Goal: Answer question/provide support: Share knowledge or assist other users

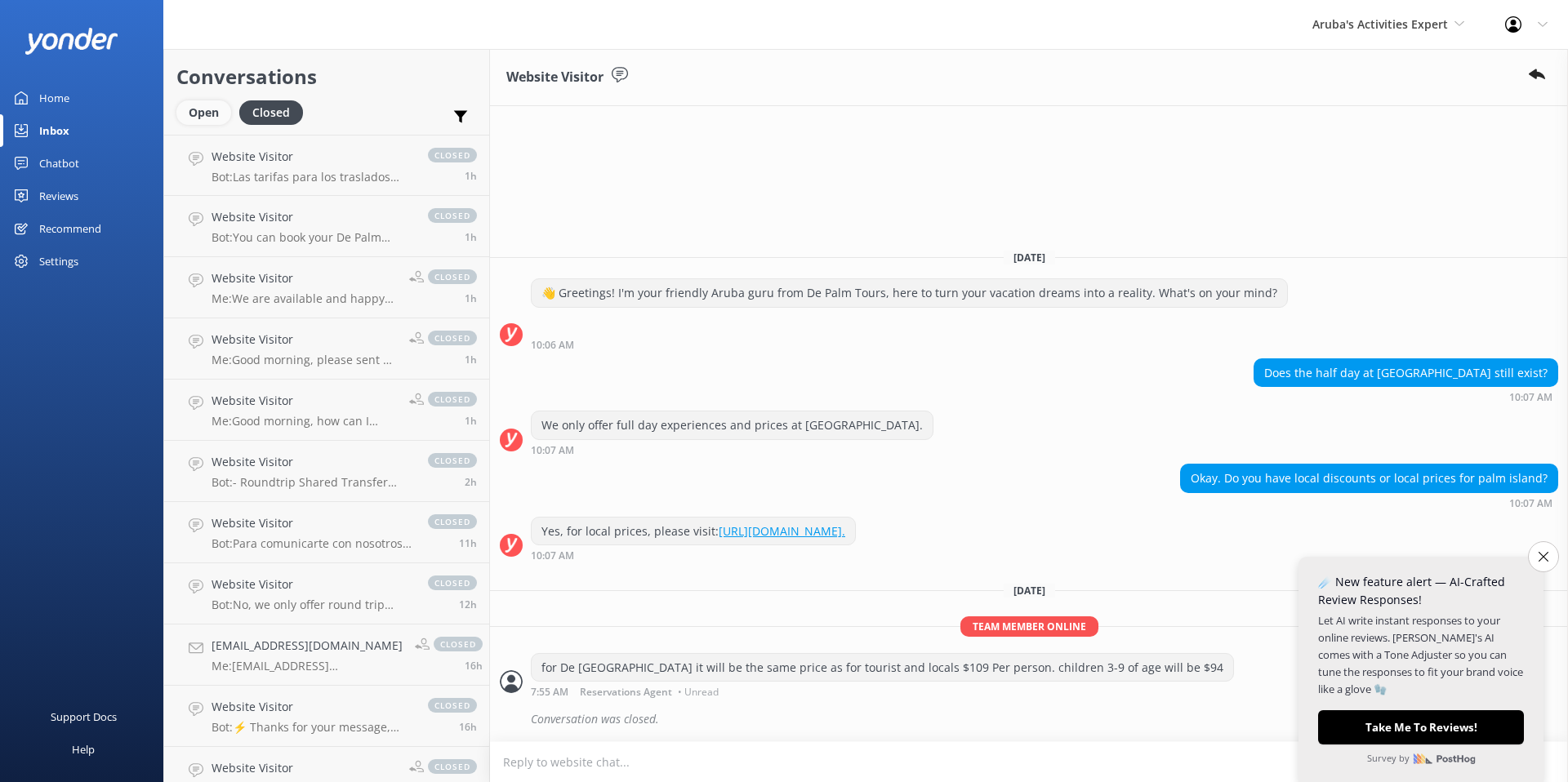
click at [221, 109] on div "Open" at bounding box center [204, 112] width 55 height 24
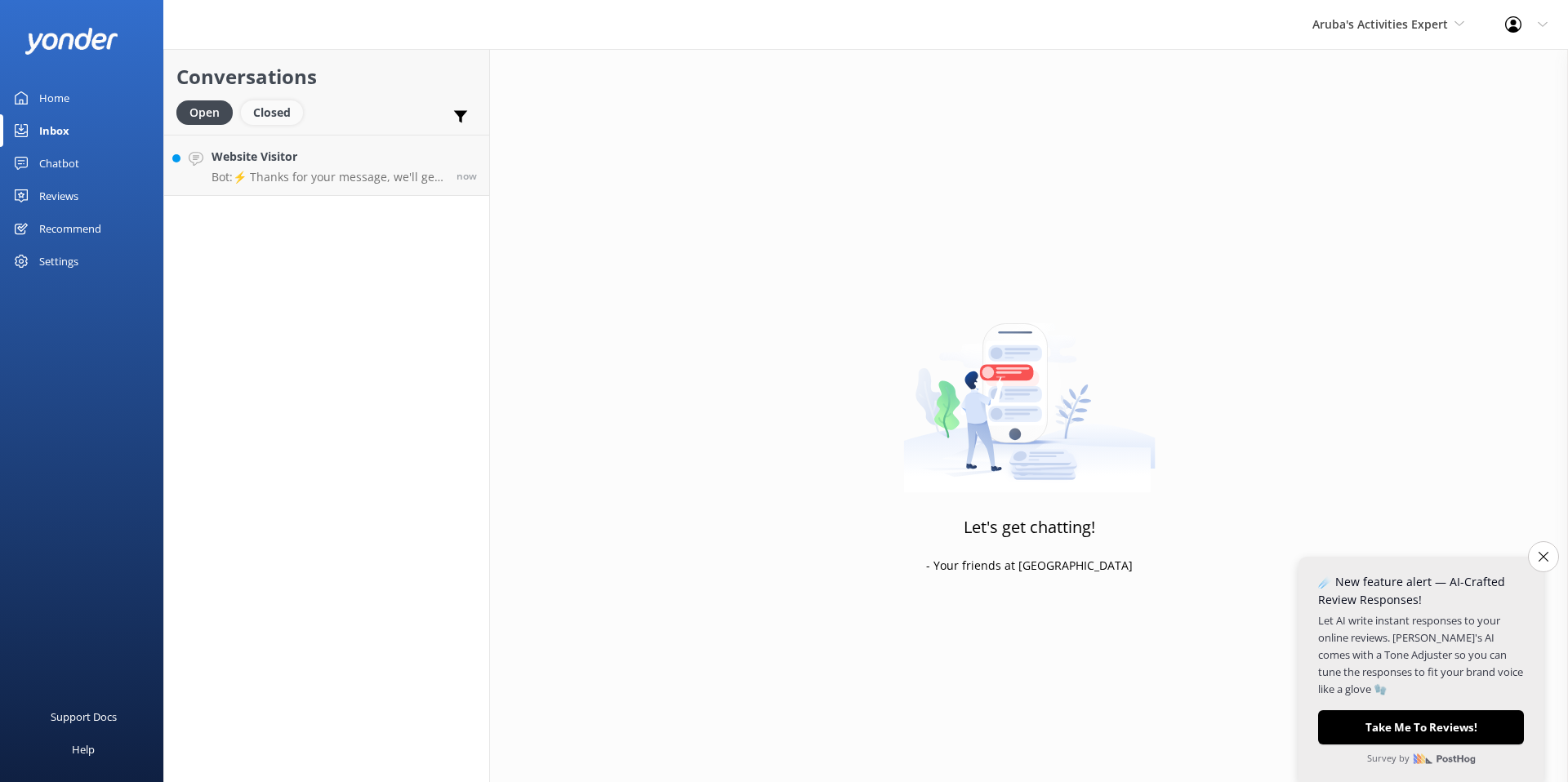
click at [264, 112] on div "Closed" at bounding box center [272, 112] width 62 height 24
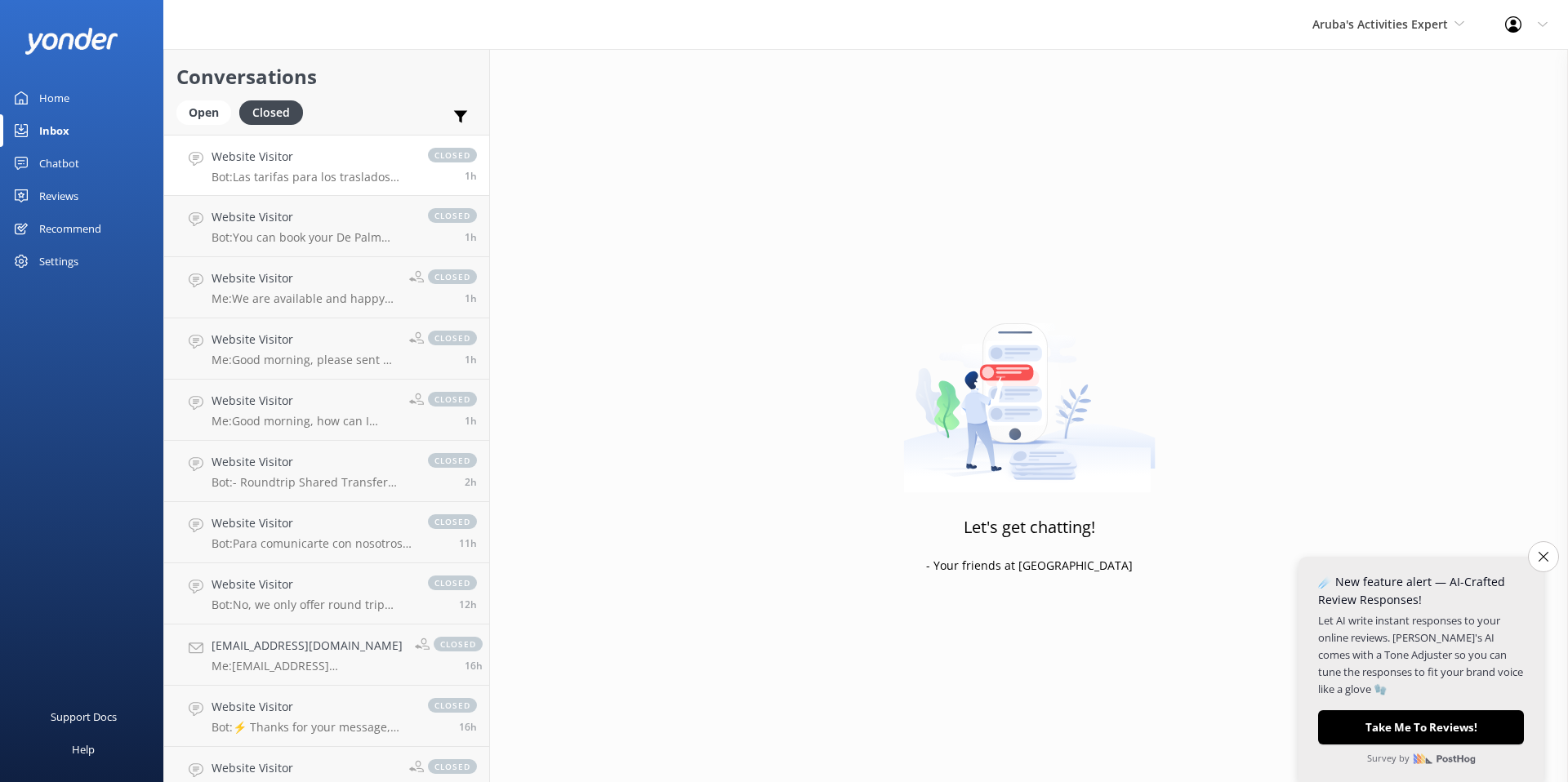
click at [340, 187] on link "Website Visitor Bot: Las tarifas para los traslados desde el aeropuerto de Arub…" at bounding box center [327, 165] width 325 height 62
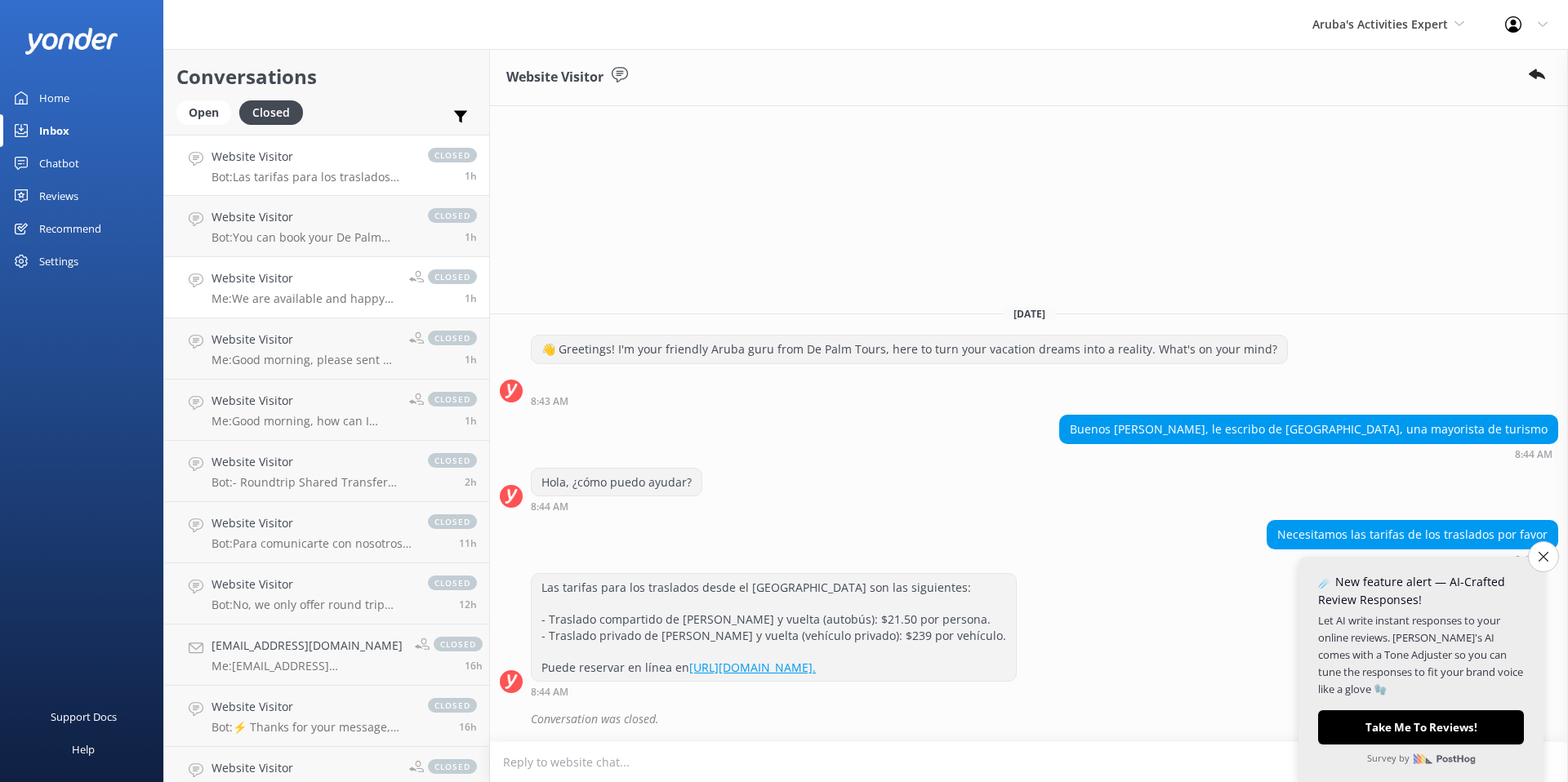
click at [308, 292] on p "Me: We are available and happy to help." at bounding box center [304, 299] width 185 height 15
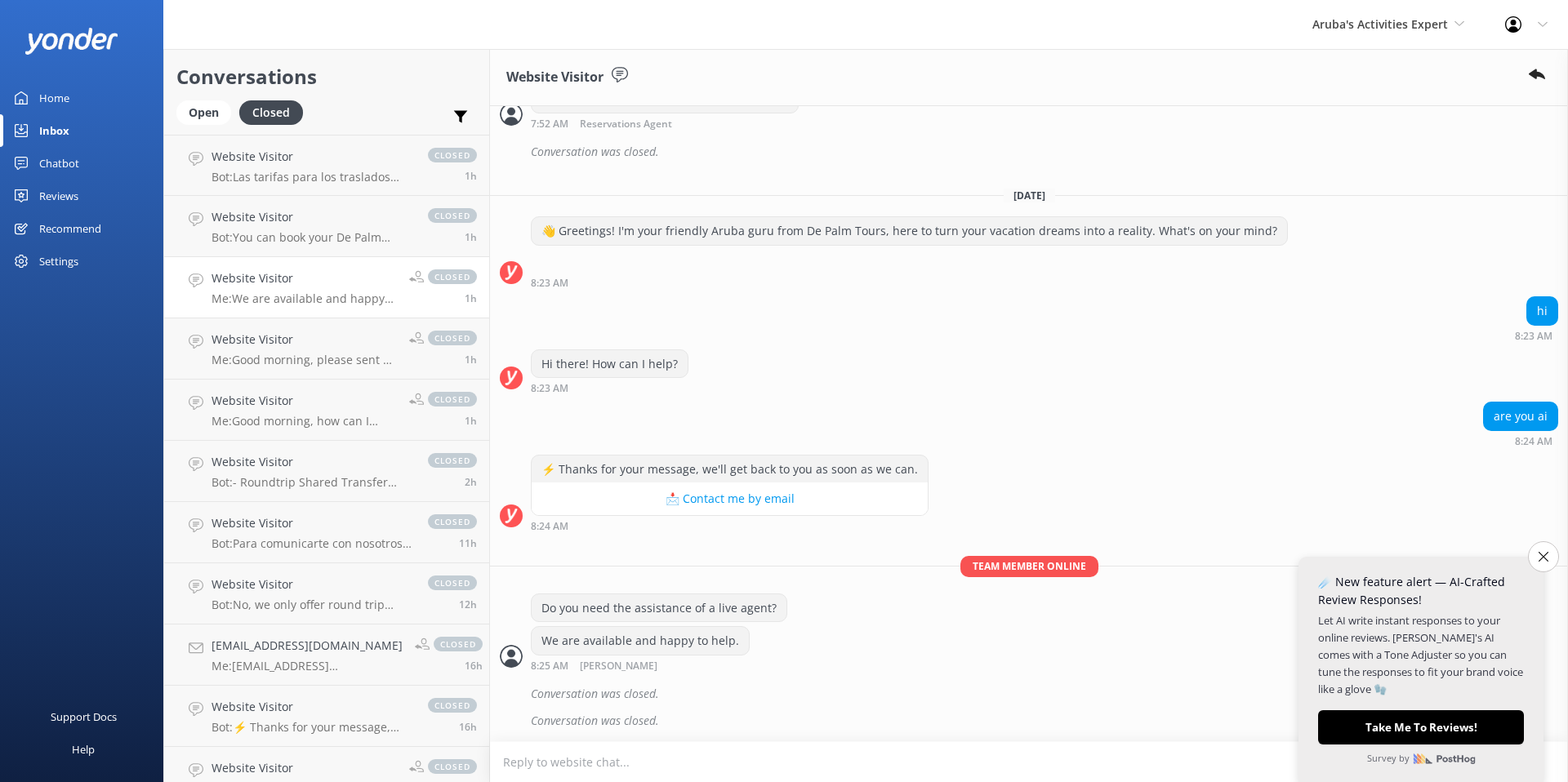
scroll to position [476, 0]
click at [1540, 561] on icon "Close survey" at bounding box center [1542, 556] width 10 height 10
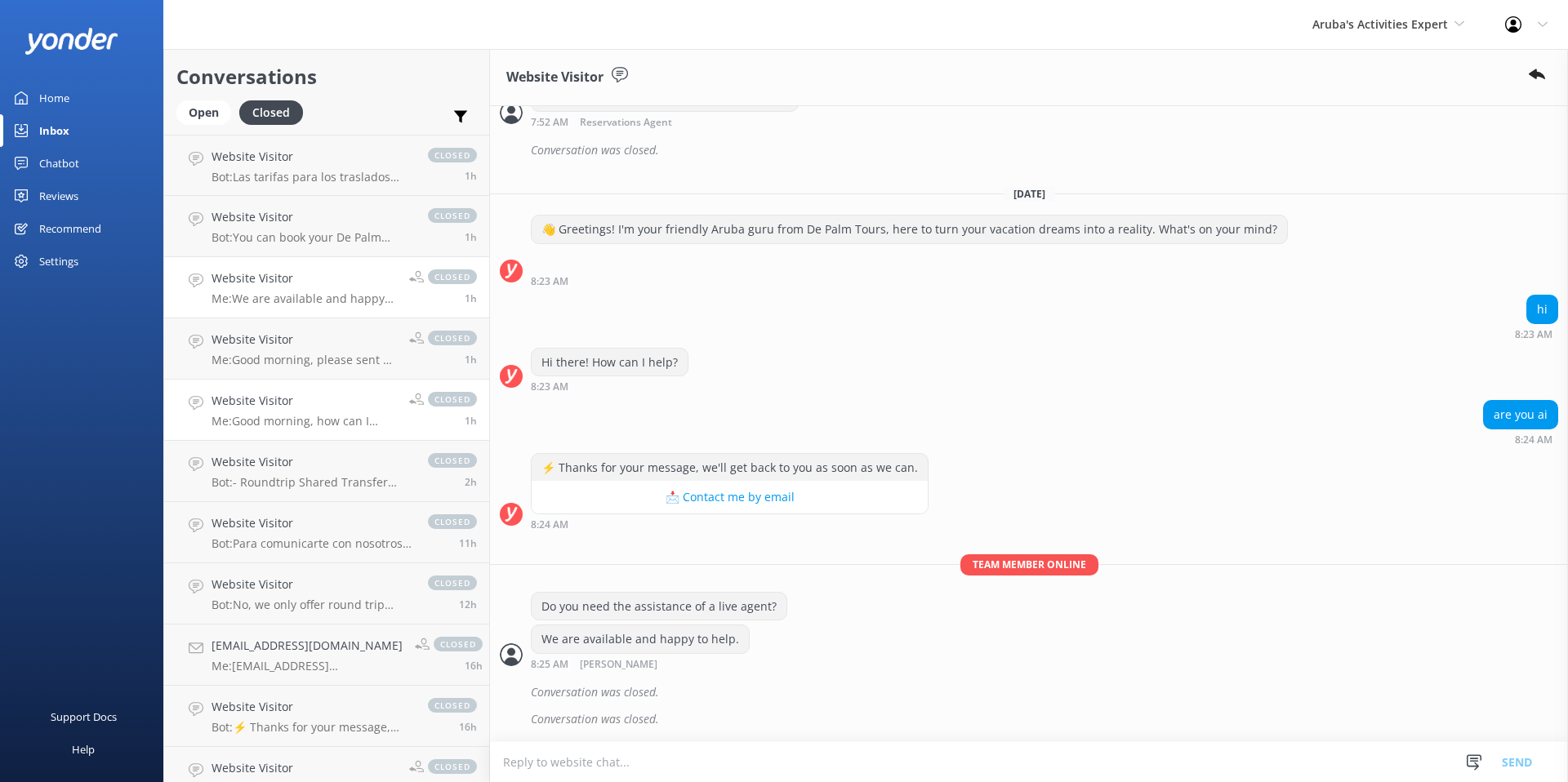
click at [281, 432] on link "Website Visitor Me: Good morning, how can I assist you? closed 1h" at bounding box center [327, 410] width 325 height 62
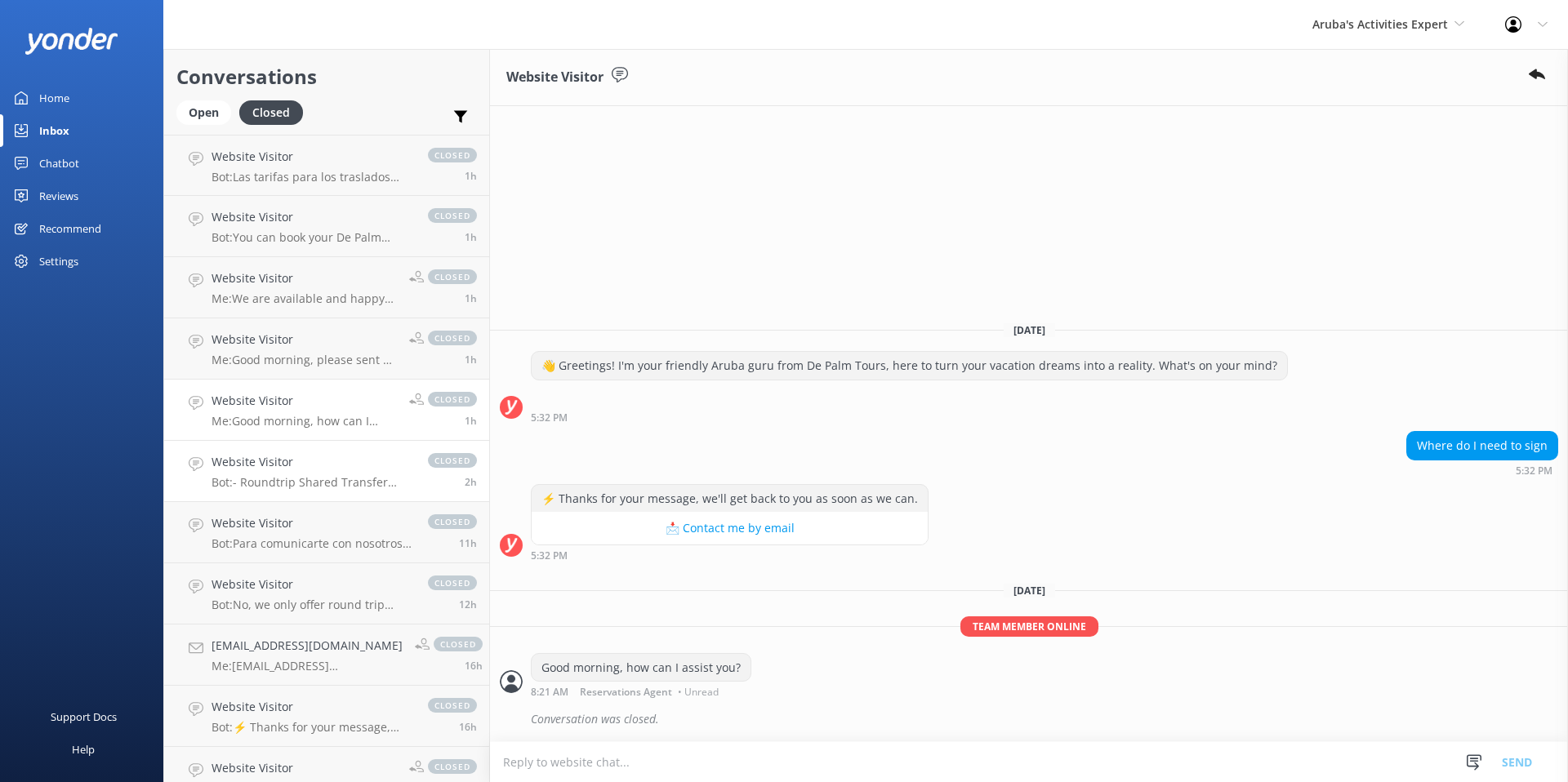
click at [303, 481] on p "Bot: - Roundtrip Shared Transfer (bus) costs $21.50 per person. - Roundtrip Pri…" at bounding box center [311, 483] width 200 height 15
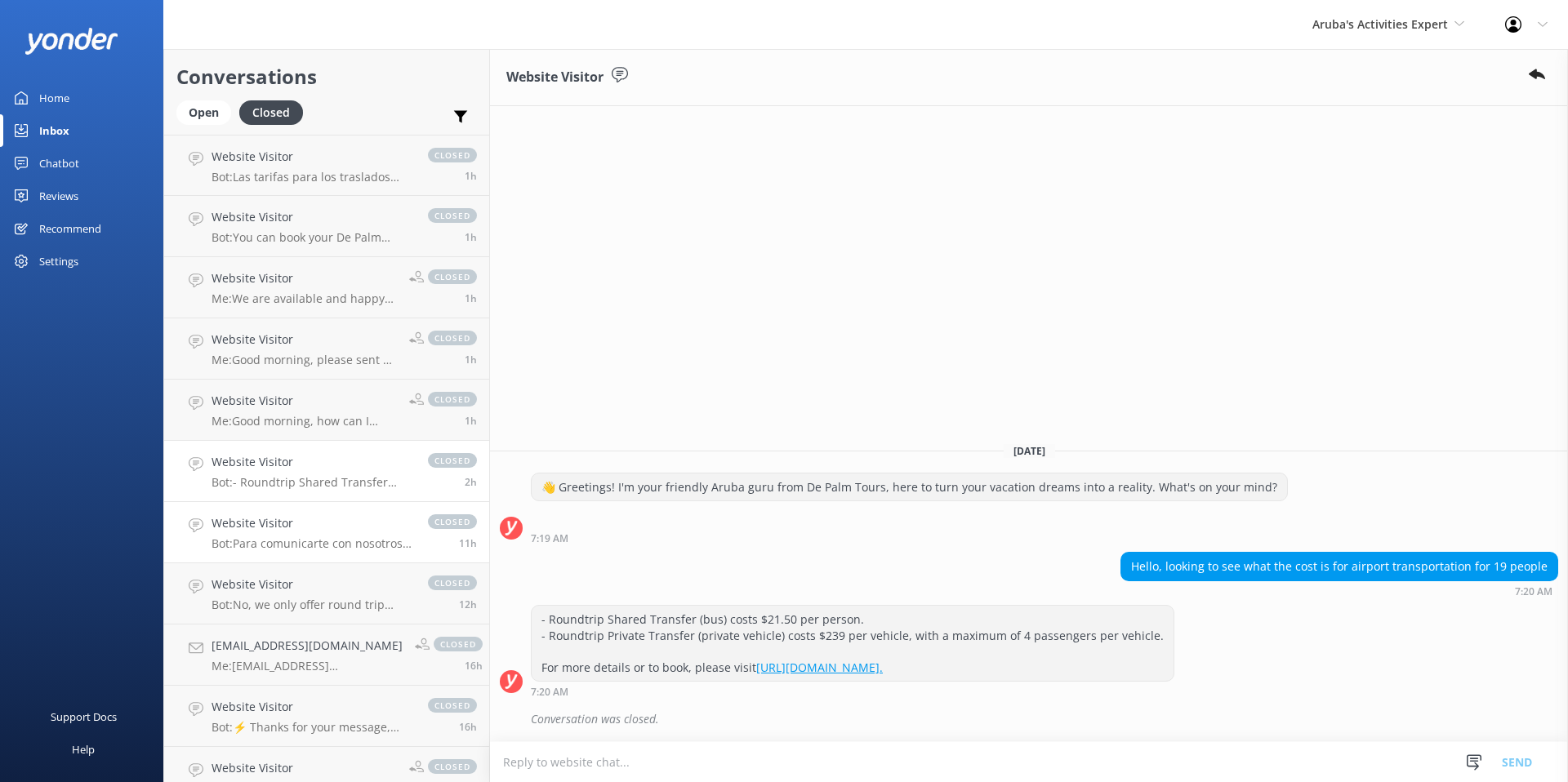
click at [320, 529] on h4 "Website Visitor" at bounding box center [311, 522] width 200 height 18
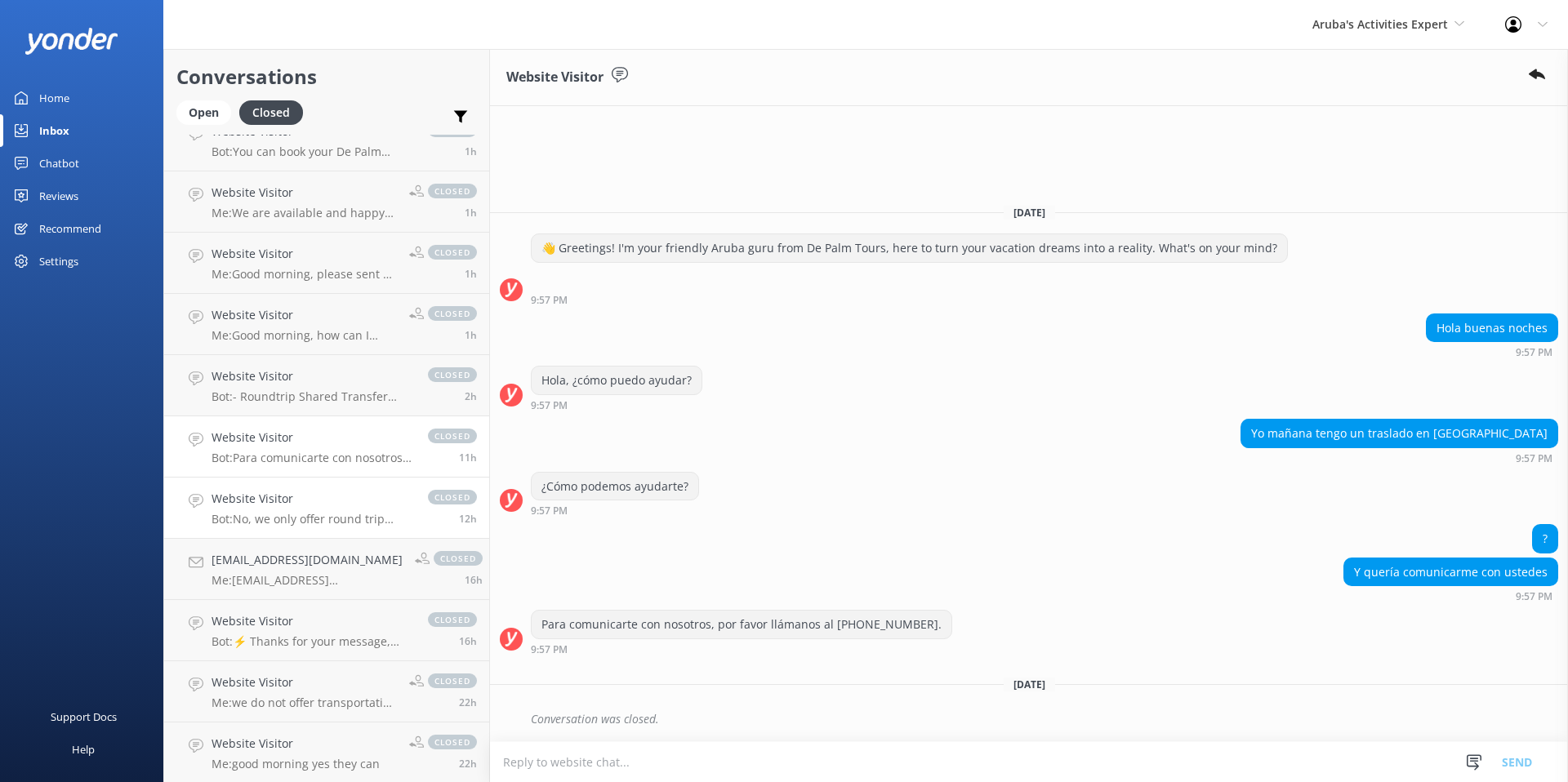
scroll to position [89, 0]
click at [307, 510] on p "Bot: No, we only offer round trip private transfers." at bounding box center [311, 516] width 200 height 15
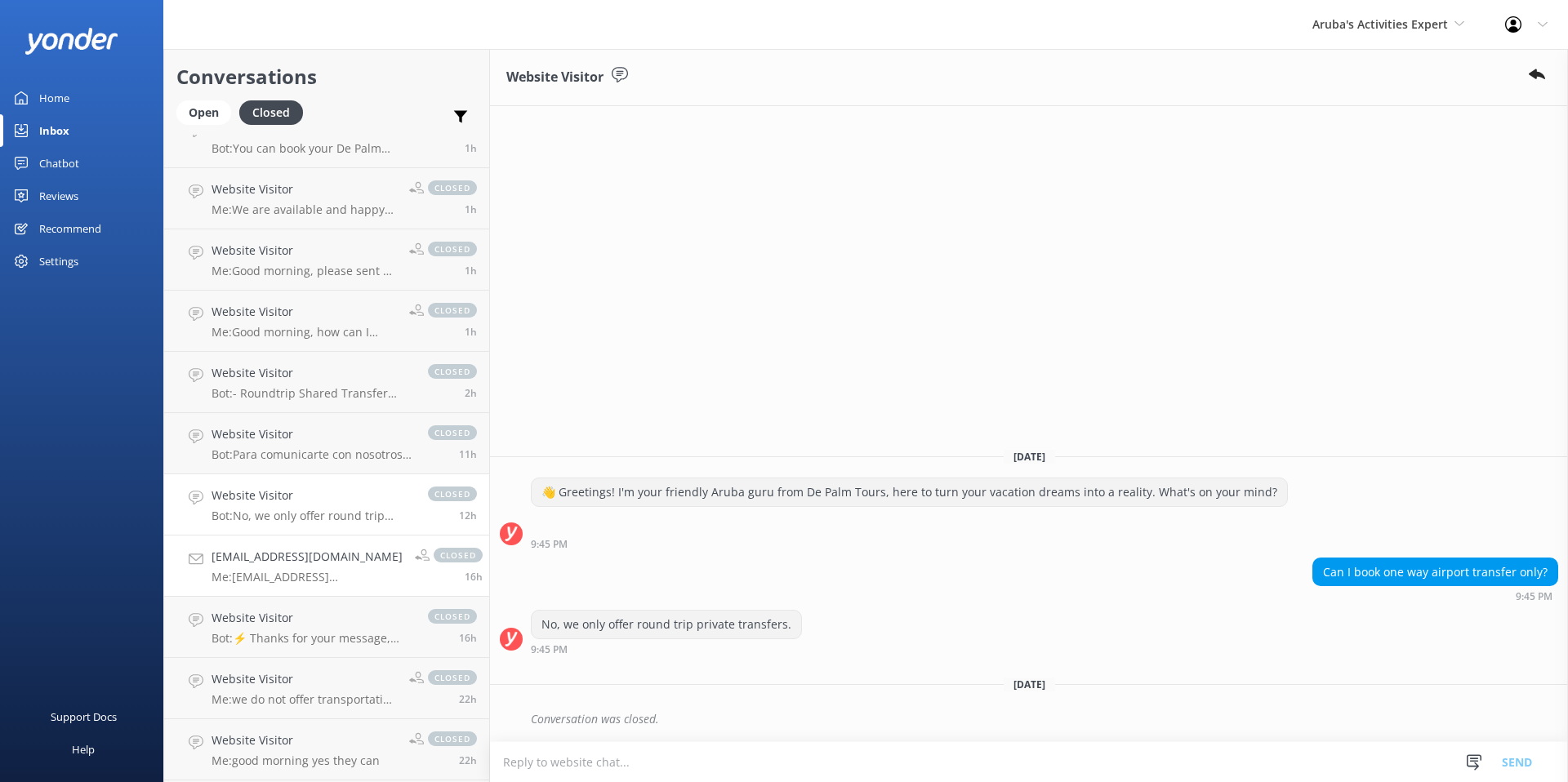
click at [332, 570] on p "Me: LiesjeSeraus@depalmtours.com" at bounding box center [306, 577] width 191 height 15
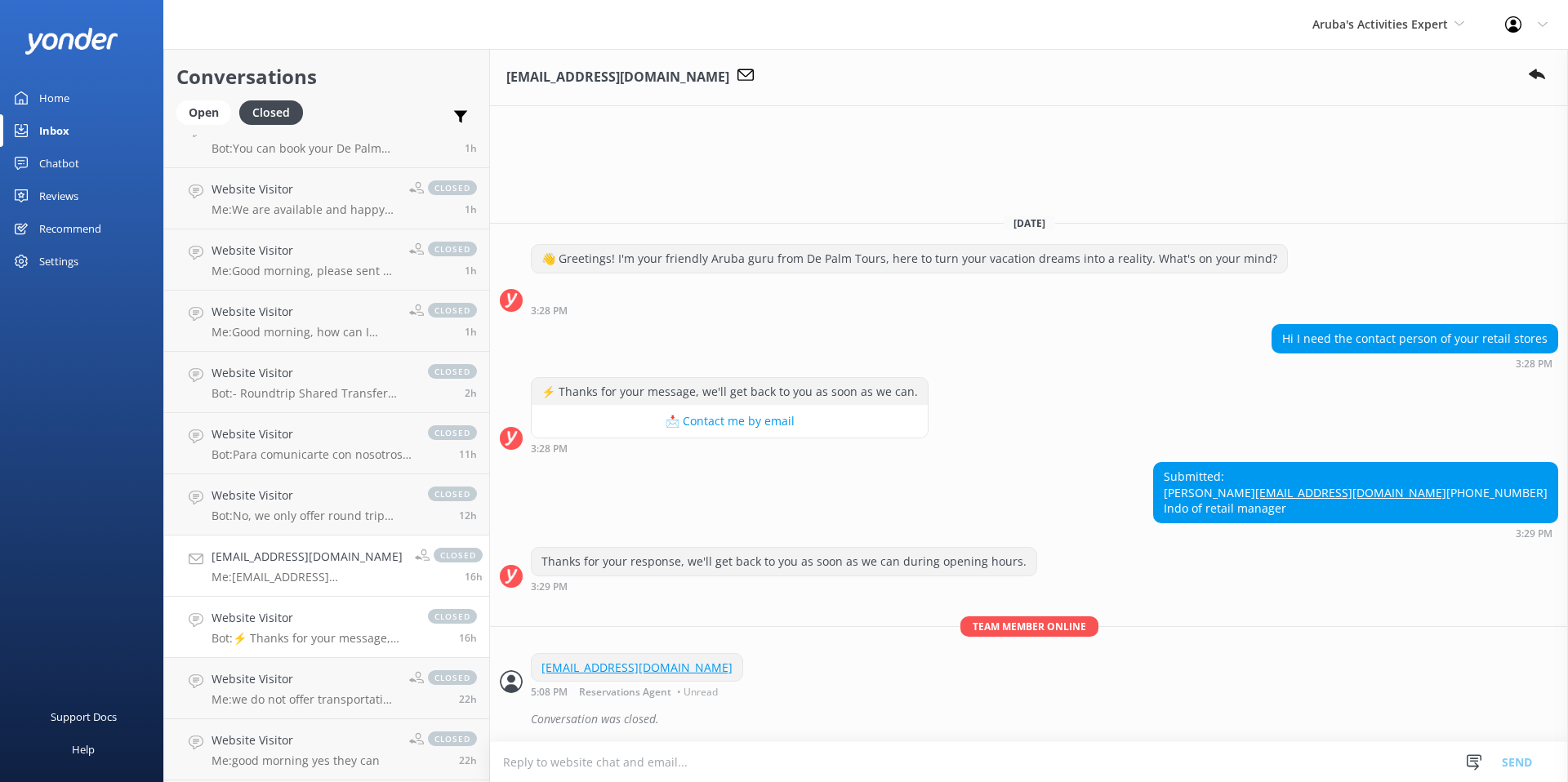
scroll to position [169, 0]
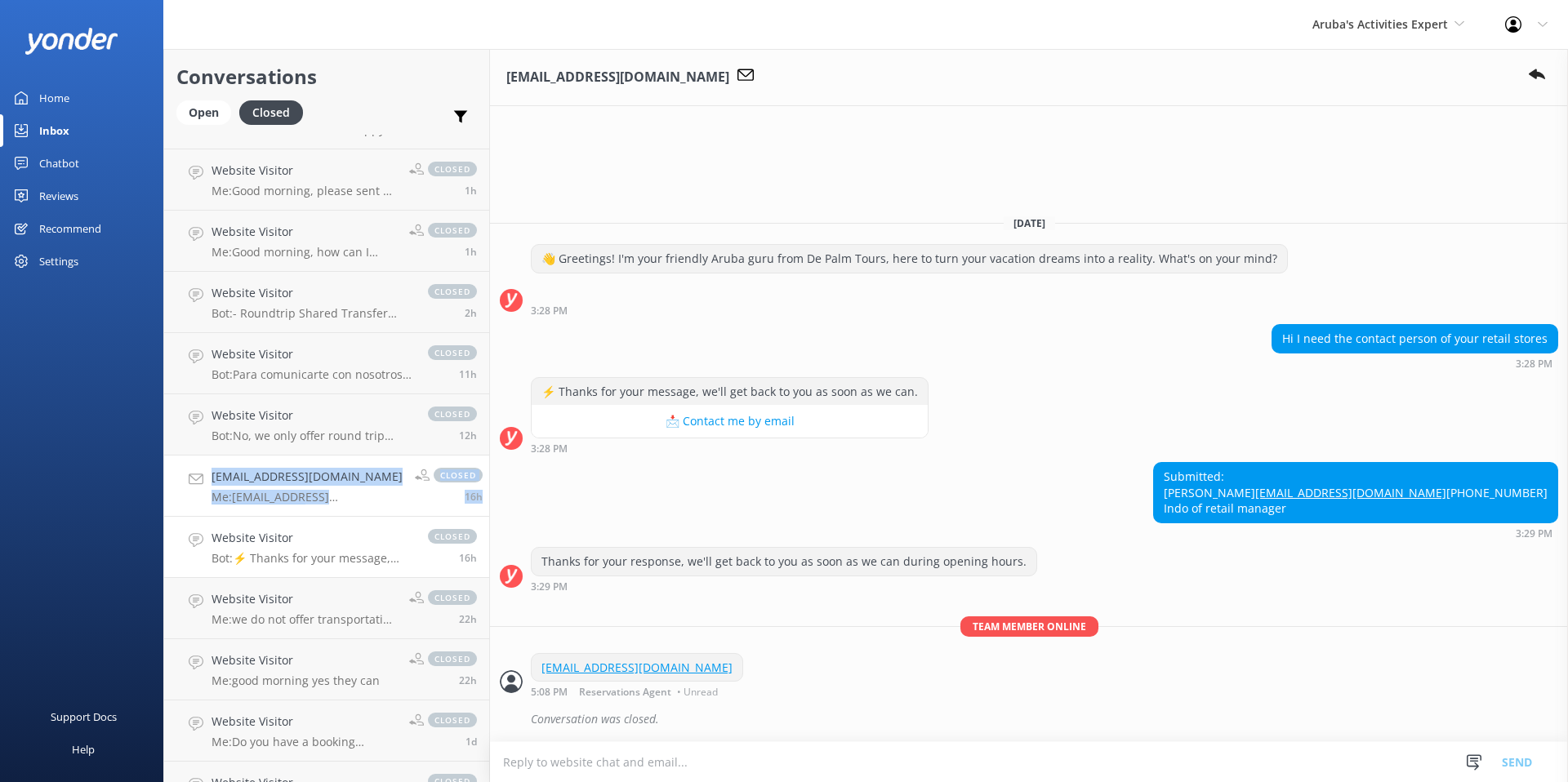
click at [321, 540] on h4 "Website Visitor" at bounding box center [311, 537] width 200 height 18
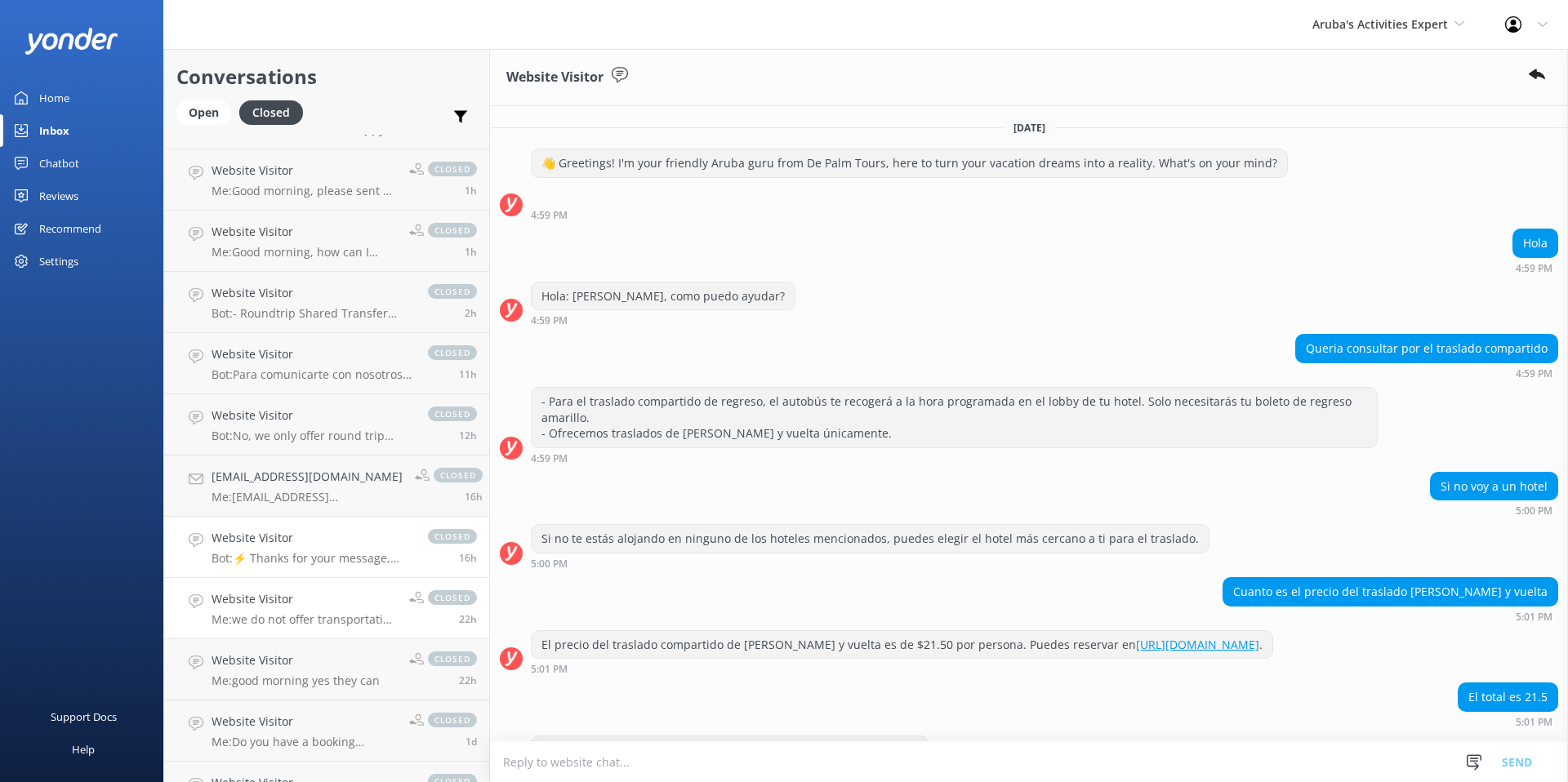
scroll to position [115, 0]
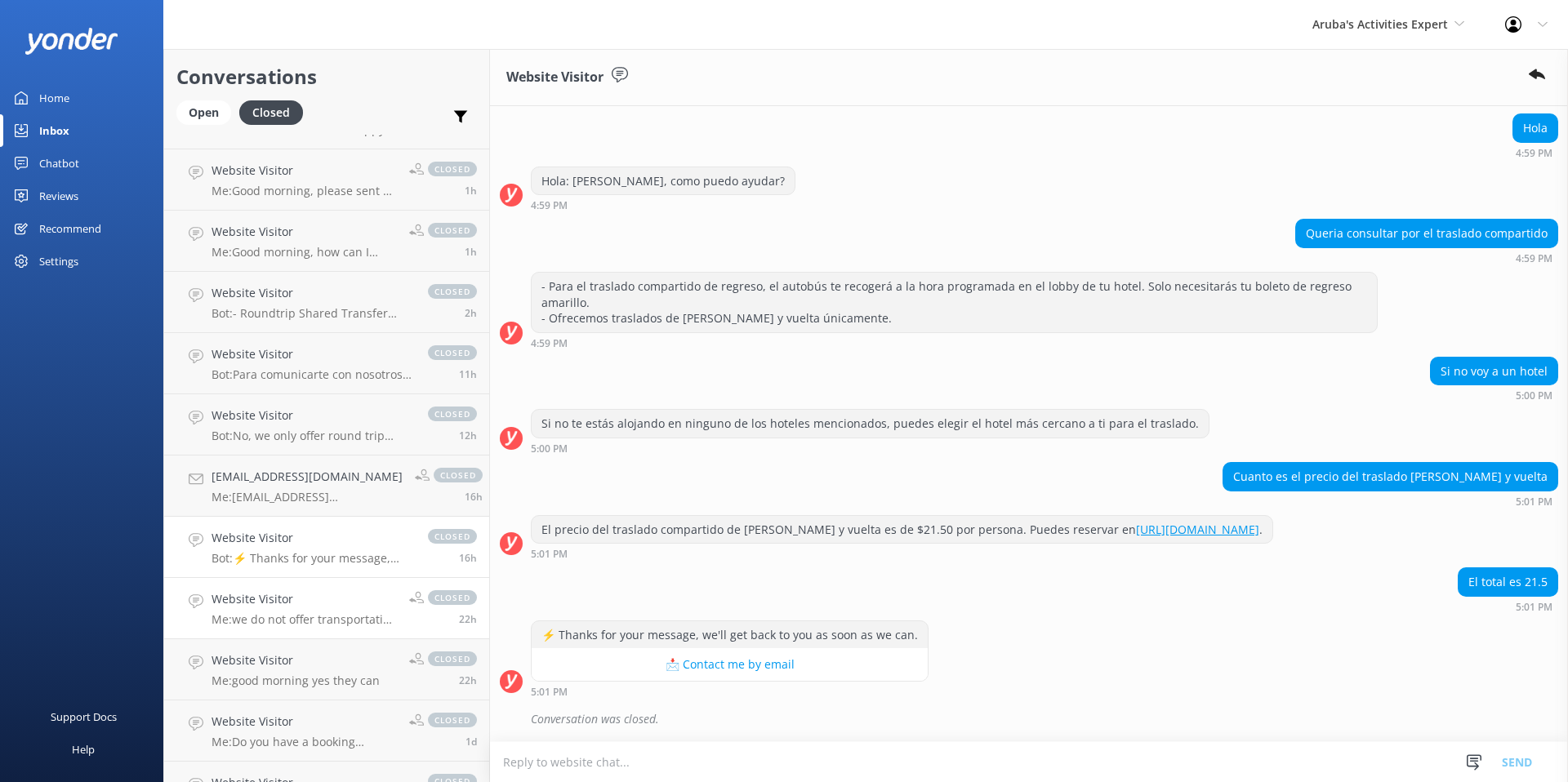
click at [339, 599] on h4 "Website Visitor" at bounding box center [304, 599] width 185 height 18
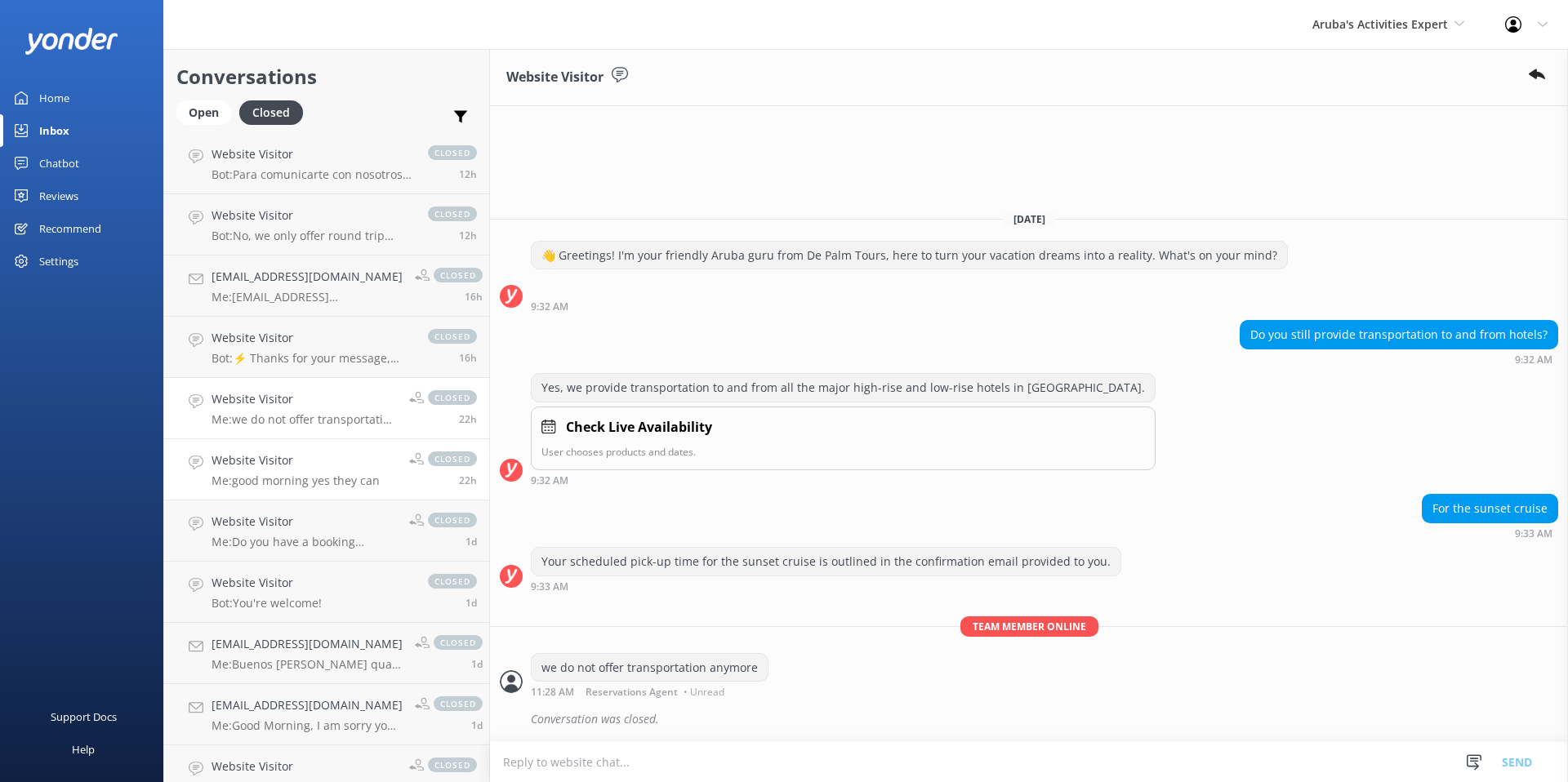
scroll to position [383, 0]
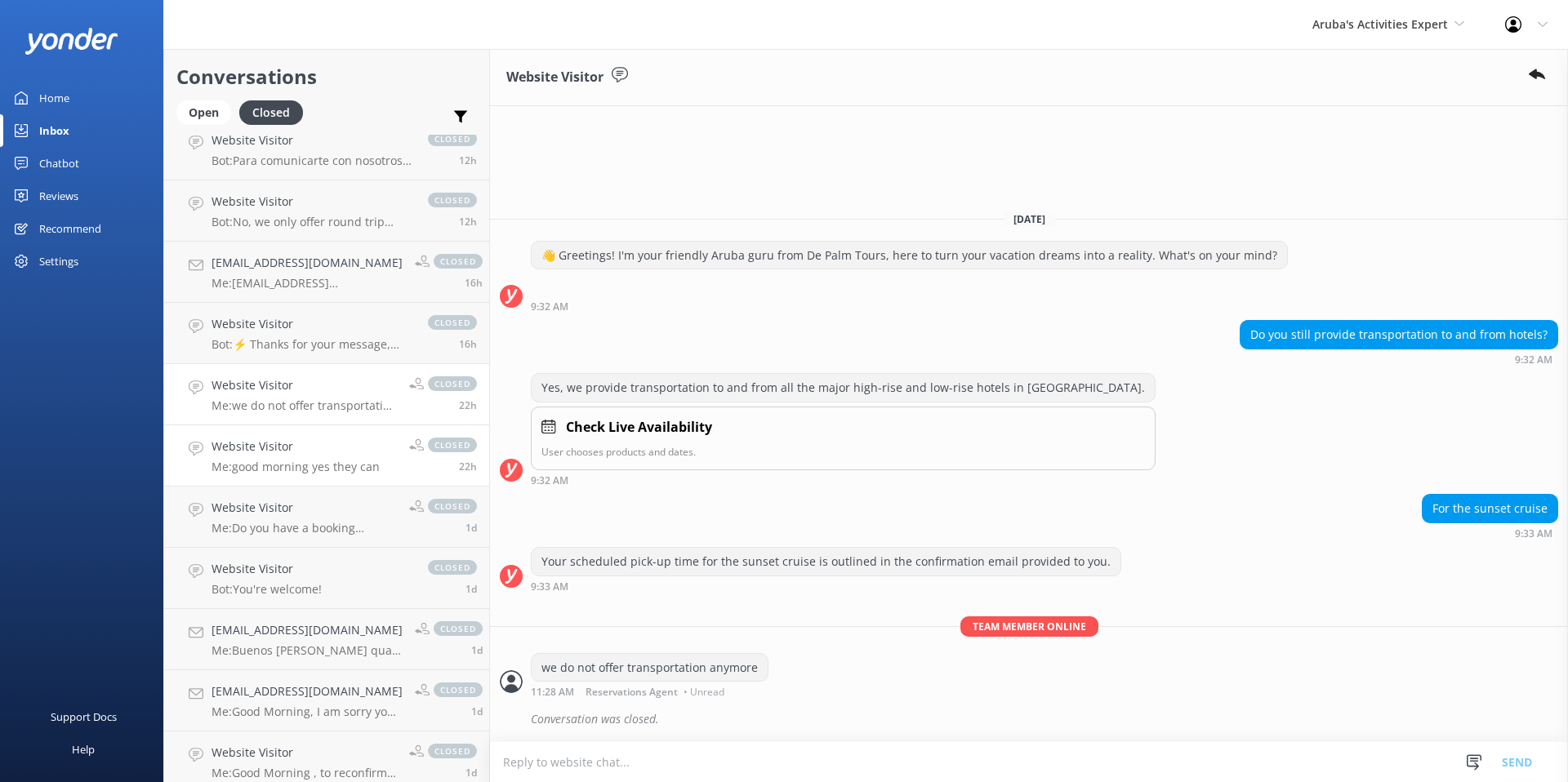
click at [278, 462] on p "Me: good morning yes they can" at bounding box center [295, 467] width 168 height 15
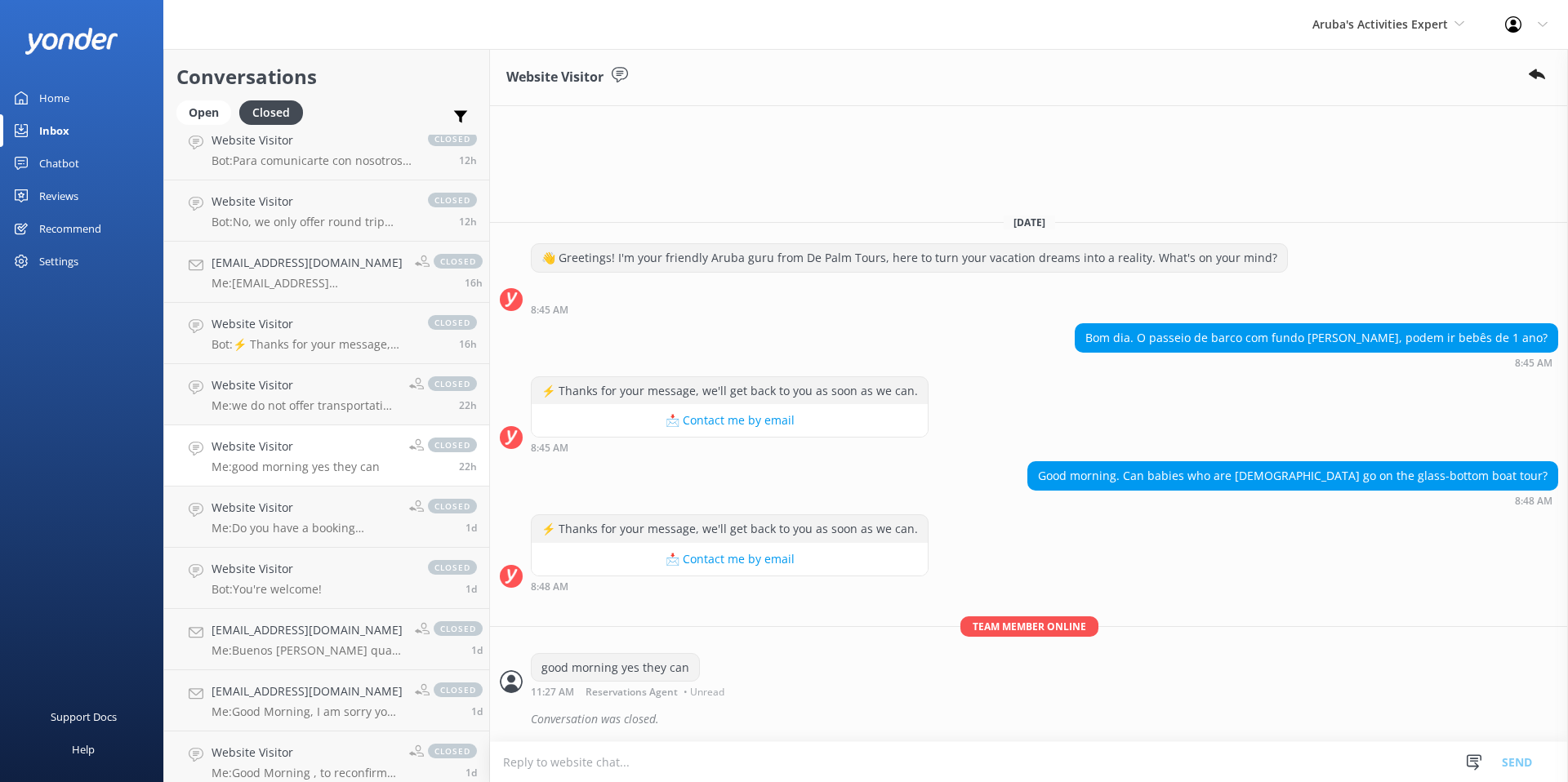
click at [292, 461] on p "Me: good morning yes they can" at bounding box center [295, 467] width 168 height 15
click at [301, 526] on p "Me: Do you have a booking number" at bounding box center [304, 528] width 185 height 15
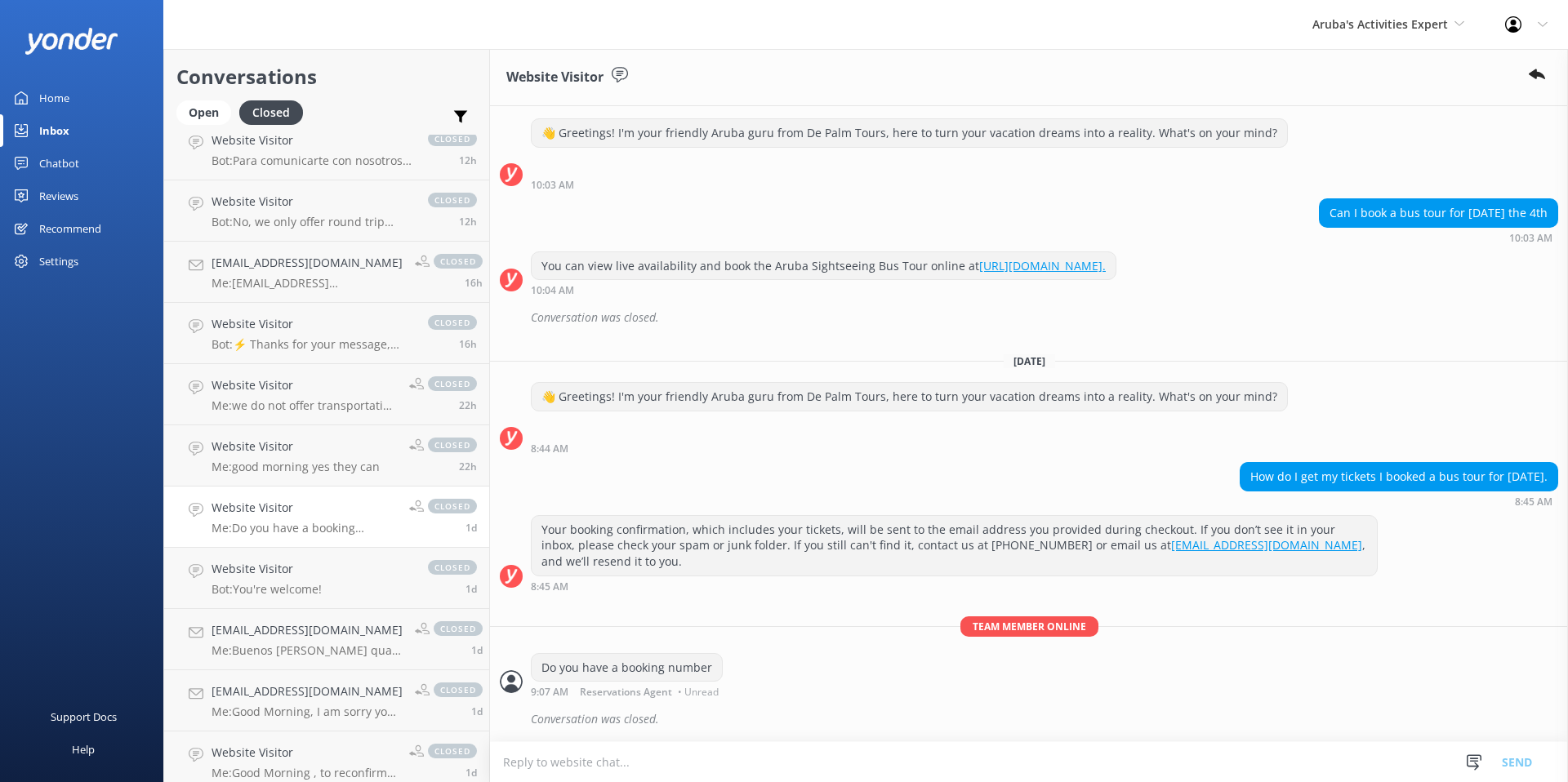
scroll to position [523, 0]
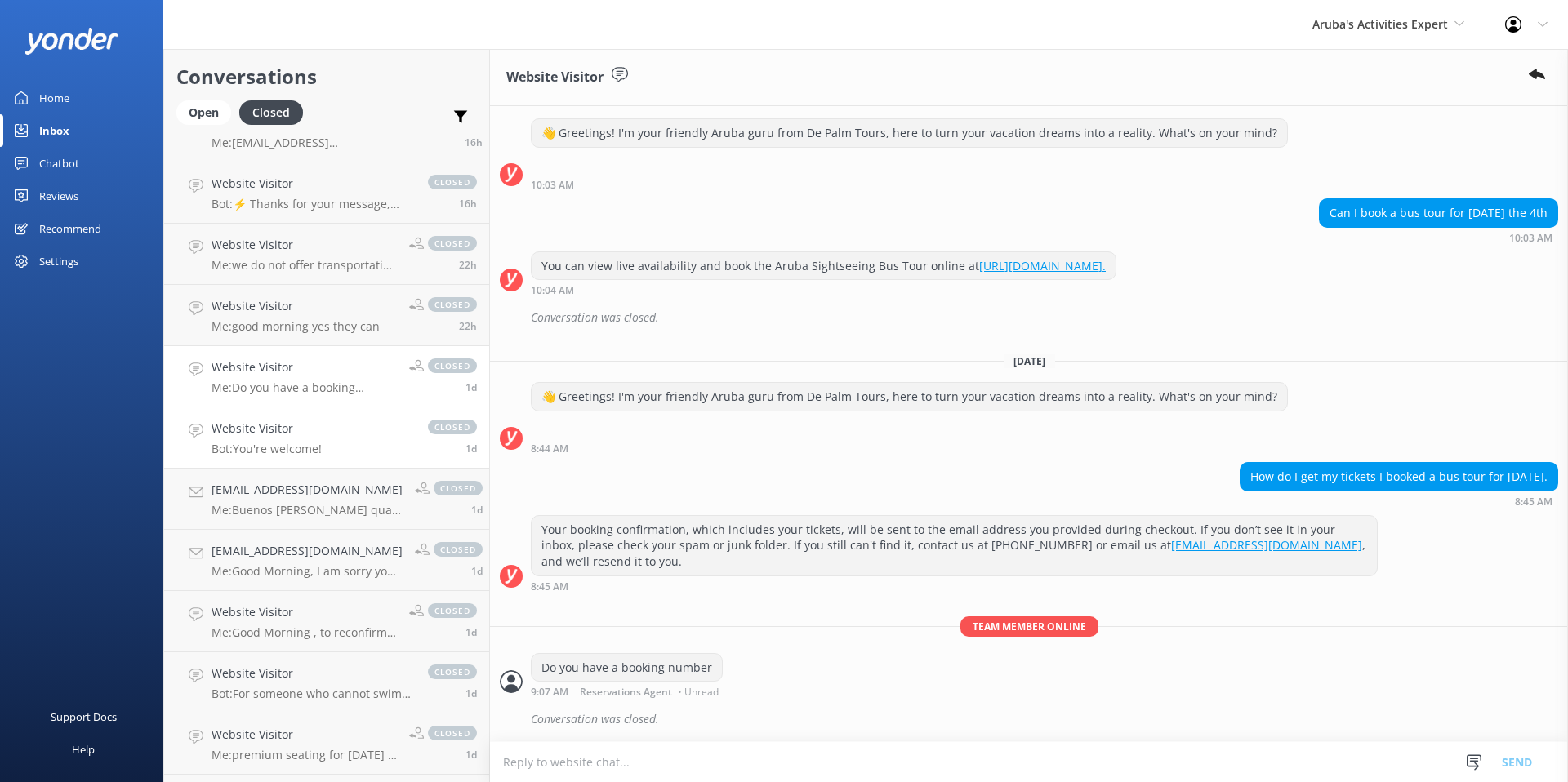
click at [304, 462] on link "Website Visitor Bot: You're welcome! closed 1d" at bounding box center [327, 438] width 325 height 62
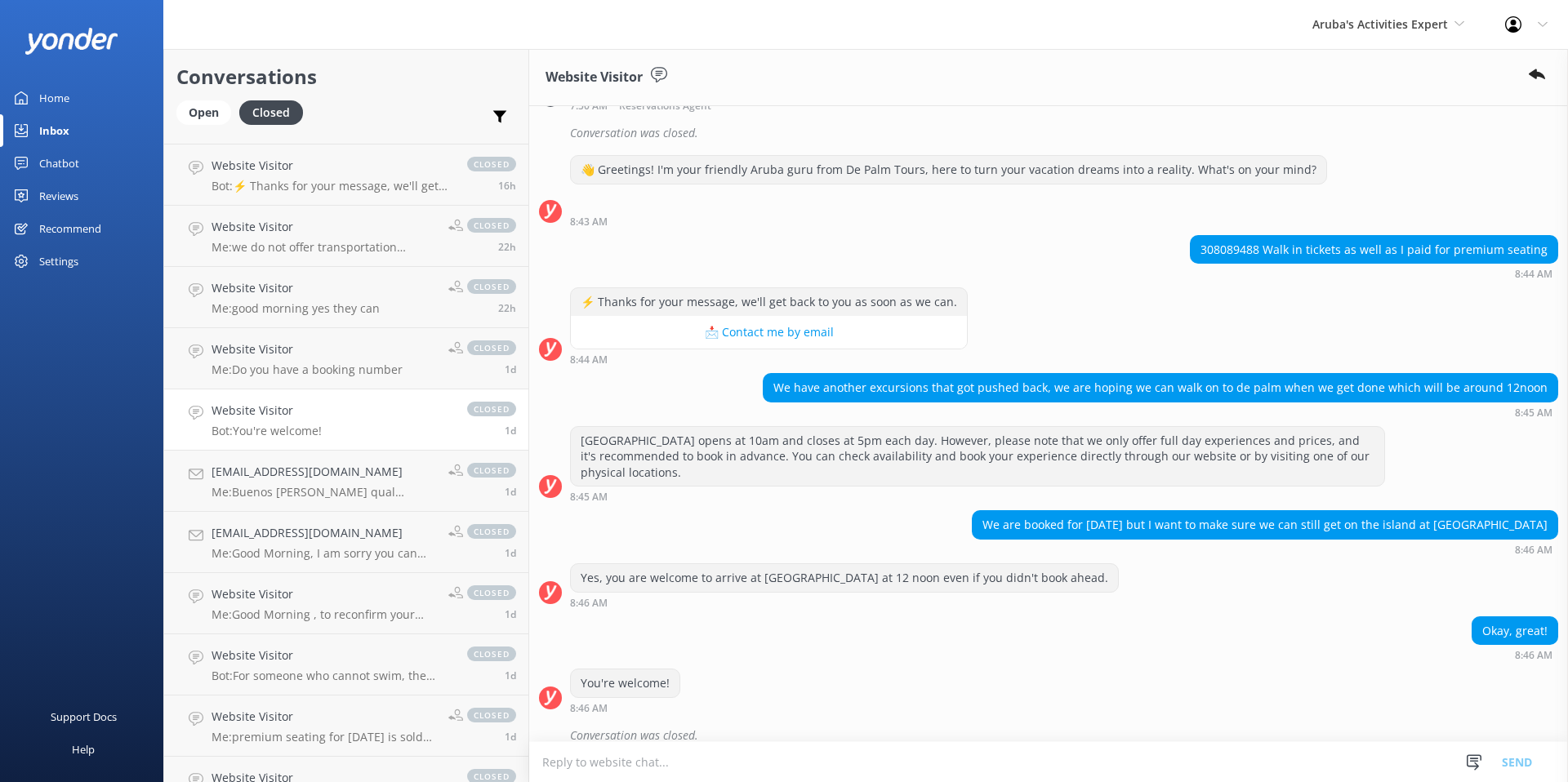
scroll to position [543, 0]
click at [288, 486] on p "Me: Buenos Dias qual actividad desea saber el precio ?" at bounding box center [323, 491] width 224 height 15
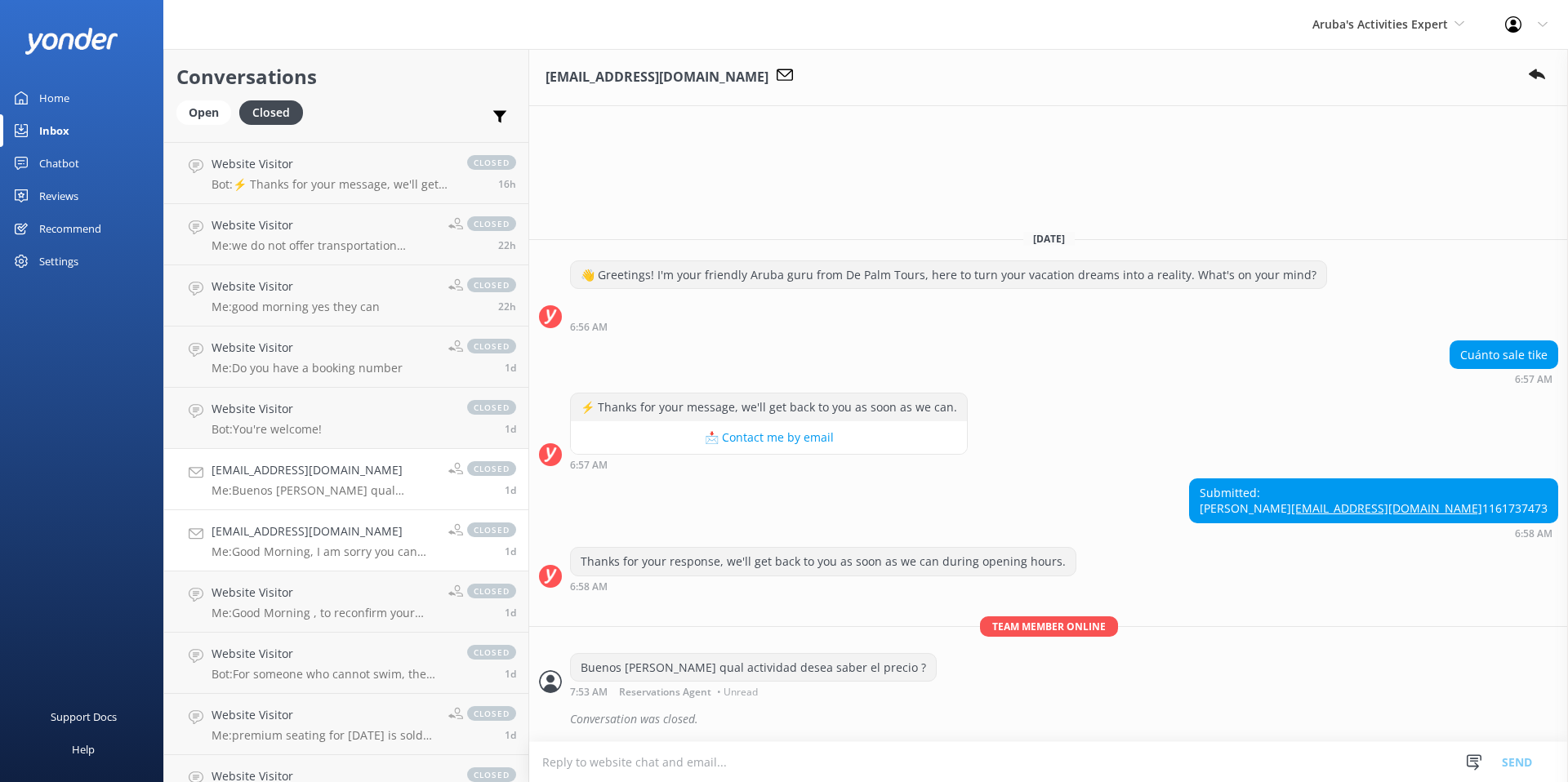
click at [292, 542] on div "ksteffen17@yahoo.com Me: Good Morning, I am sorry you can purchase while you ar…" at bounding box center [323, 540] width 224 height 36
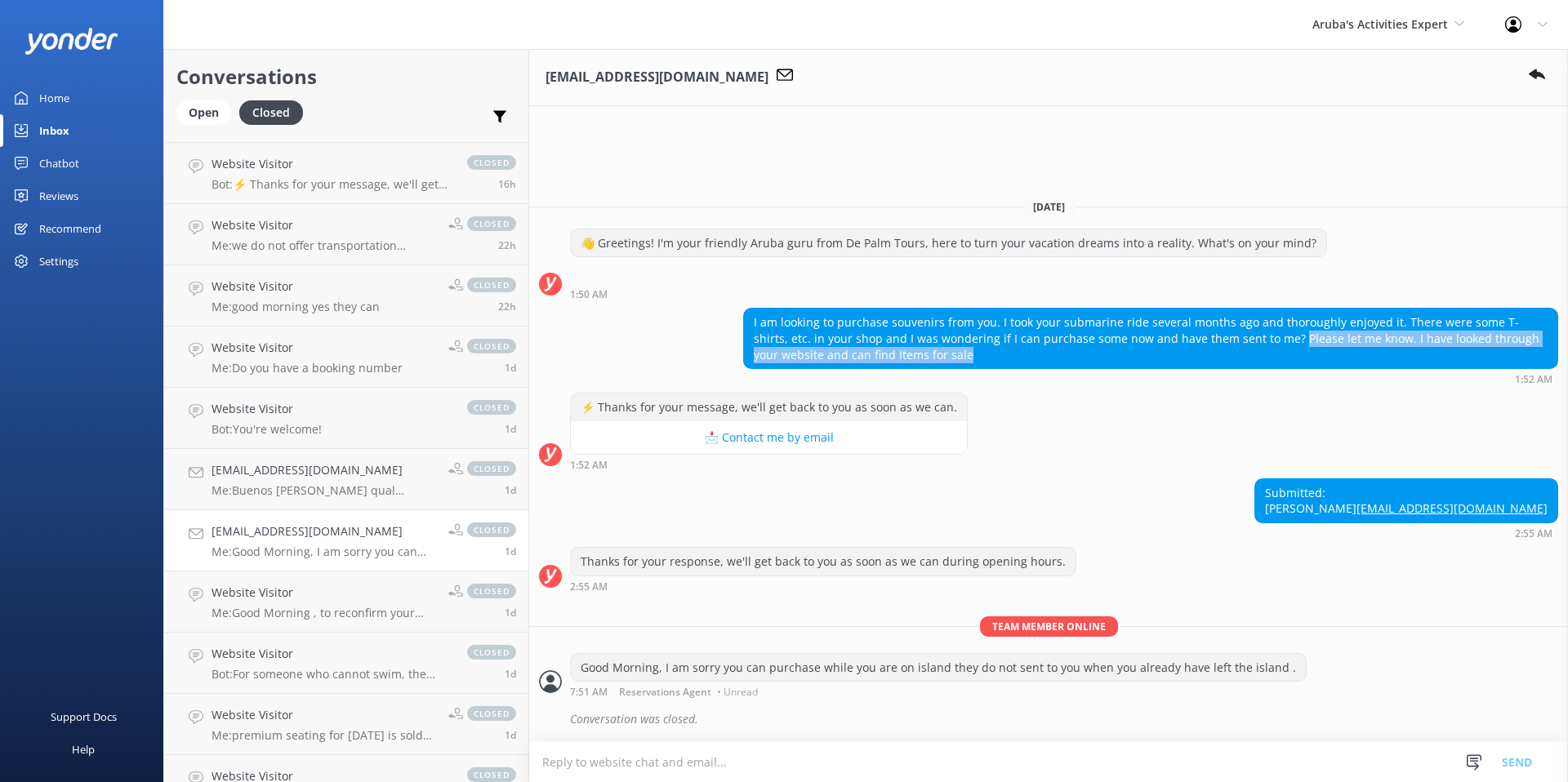
drag, startPoint x: 1187, startPoint y: 325, endPoint x: 1194, endPoint y: 334, distance: 11.4
click at [1194, 334] on div "I am looking to purchase souvenirs from you. I took your submarine ride several…" at bounding box center [1150, 338] width 813 height 60
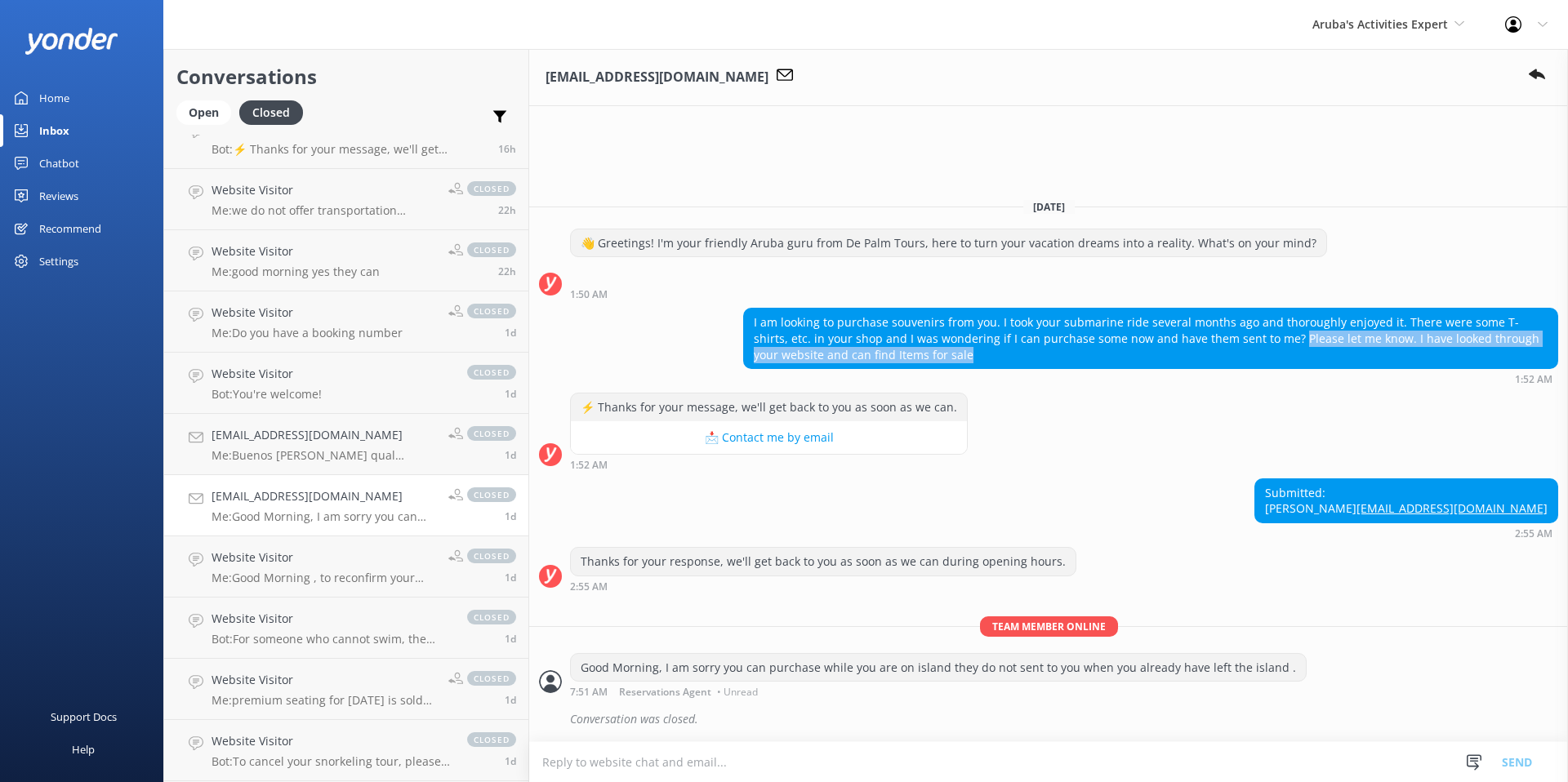
scroll to position [588, 0]
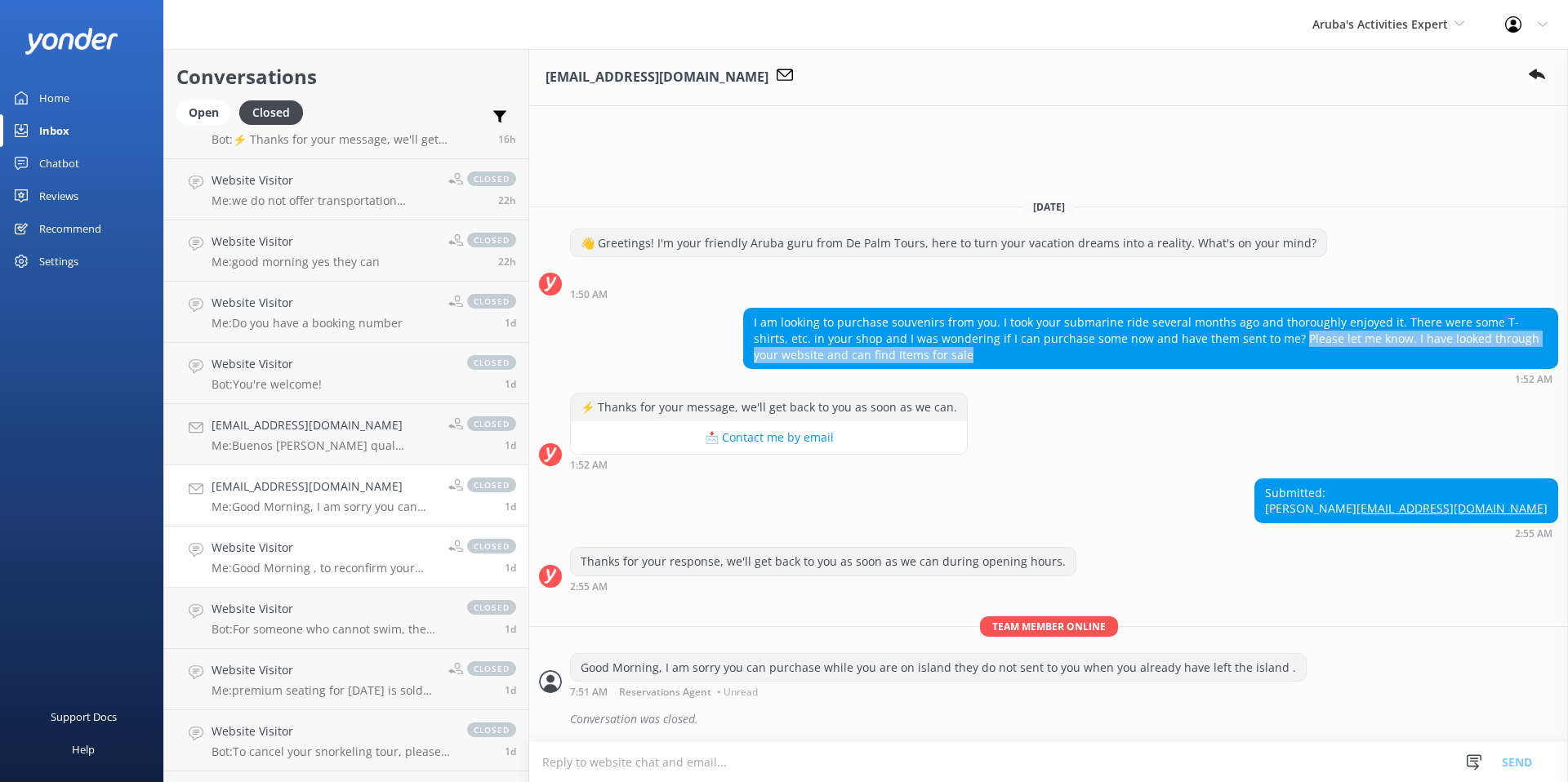
click at [297, 545] on h4 "Website Visitor" at bounding box center [323, 547] width 224 height 18
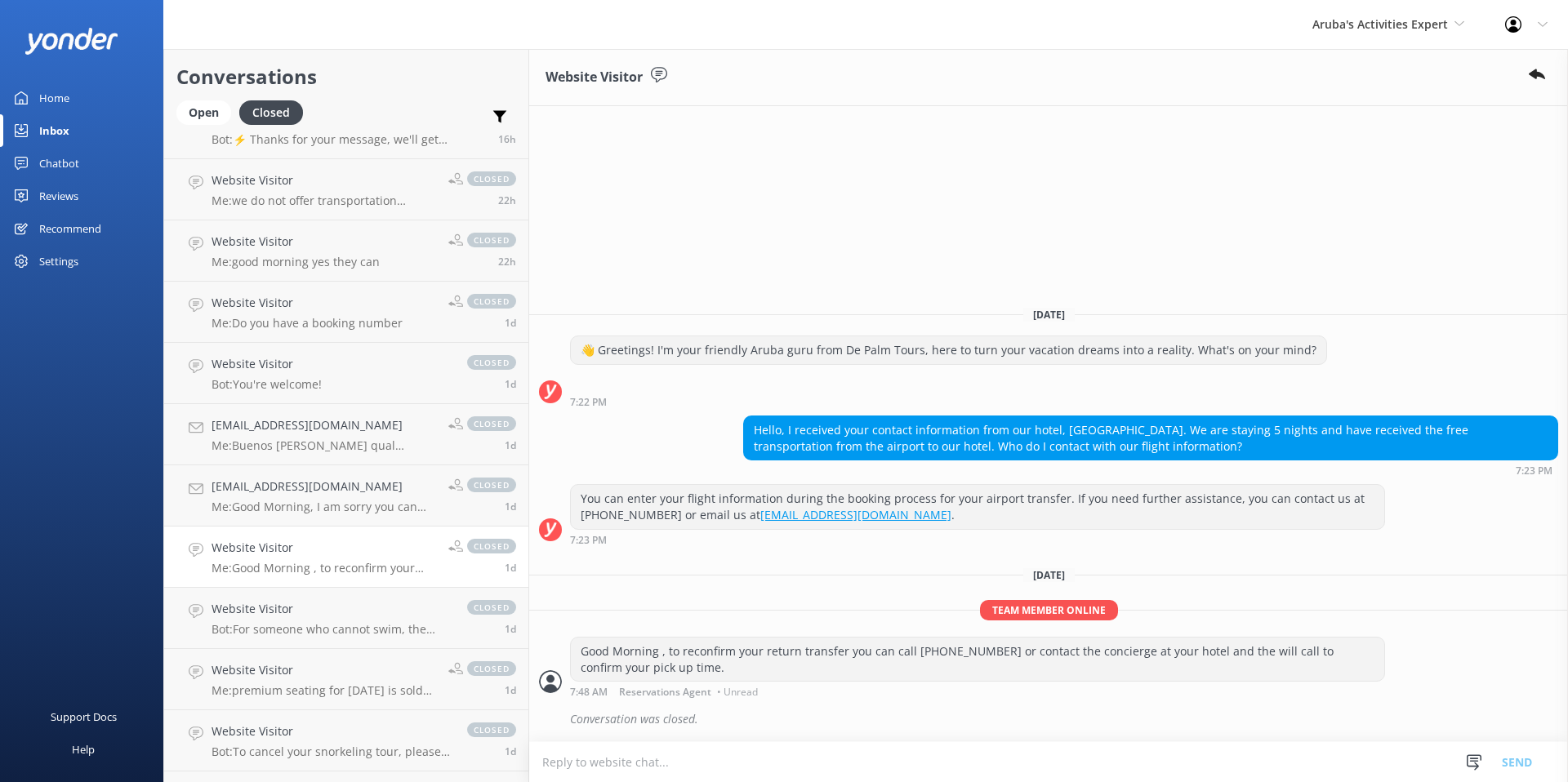
click at [78, 164] on div "Chatbot" at bounding box center [59, 163] width 40 height 33
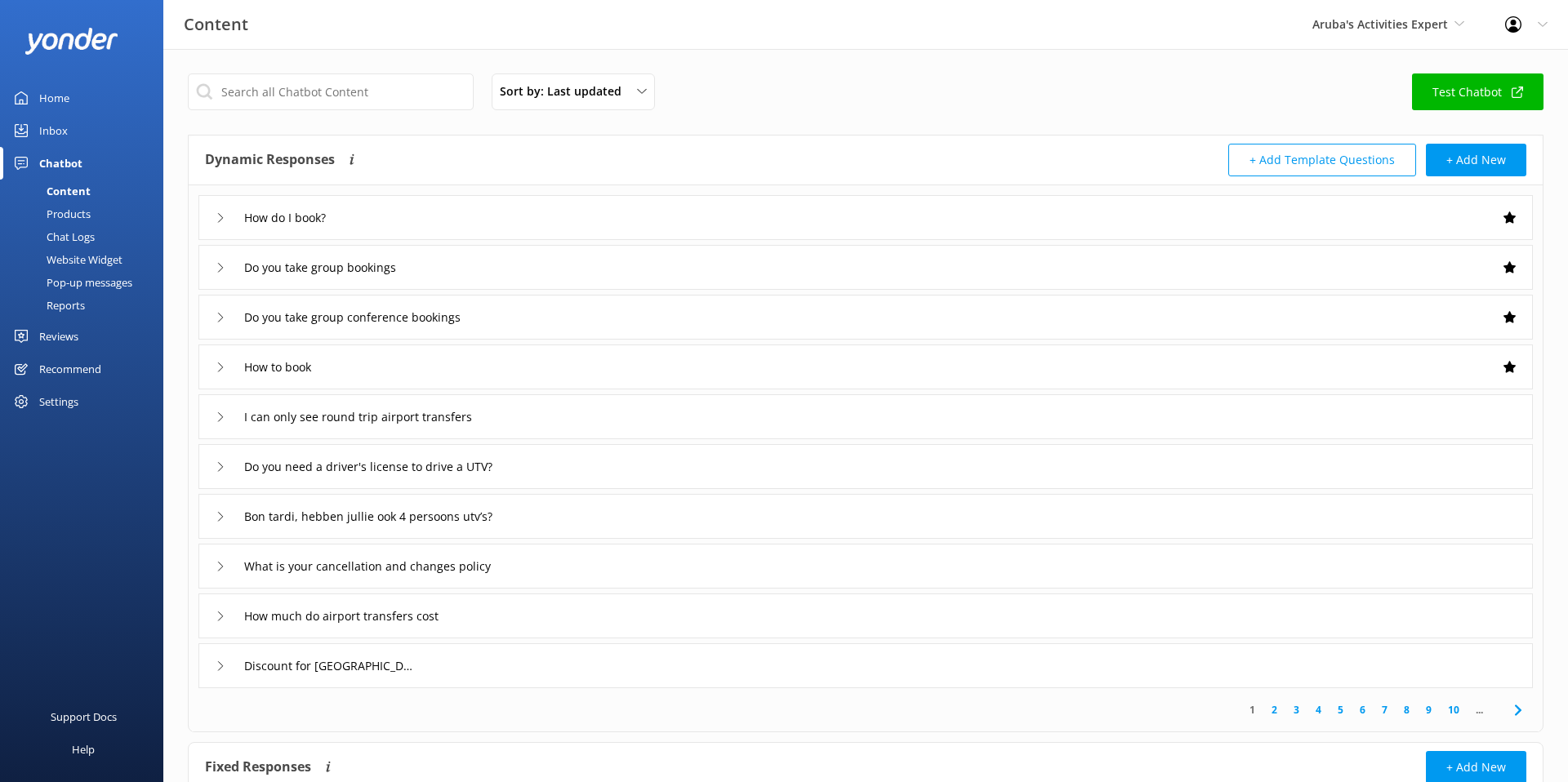
scroll to position [2, 0]
click at [607, 80] on div "Sort by: Last updated Title (A-Z) Last updated" at bounding box center [573, 90] width 164 height 36
click at [605, 87] on span "Sort by: Last updated" at bounding box center [565, 89] width 132 height 18
click at [553, 202] on div "How do I book?" at bounding box center [865, 216] width 1334 height 45
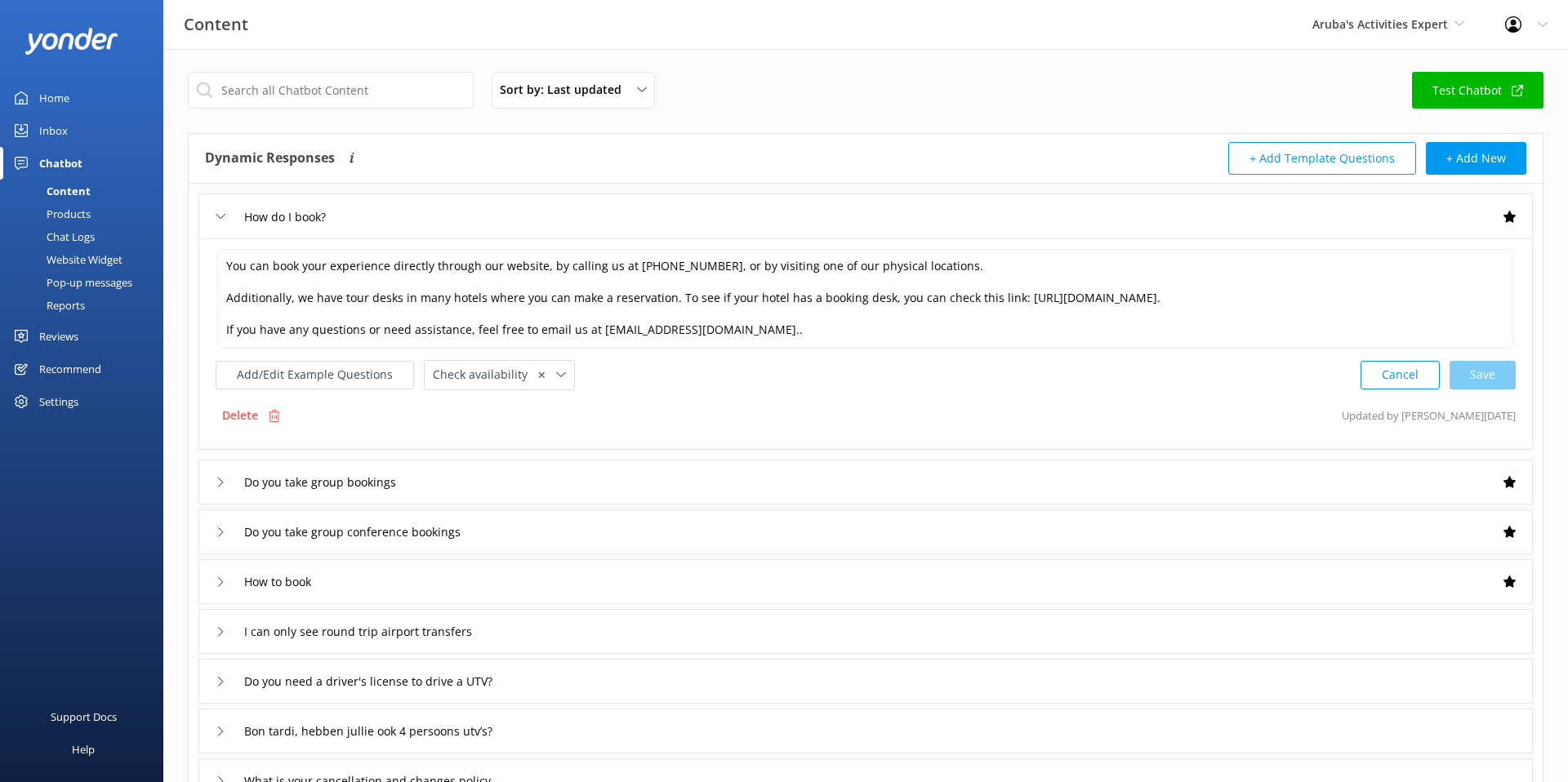
click at [553, 202] on div "How do I book?" at bounding box center [865, 216] width 1334 height 45
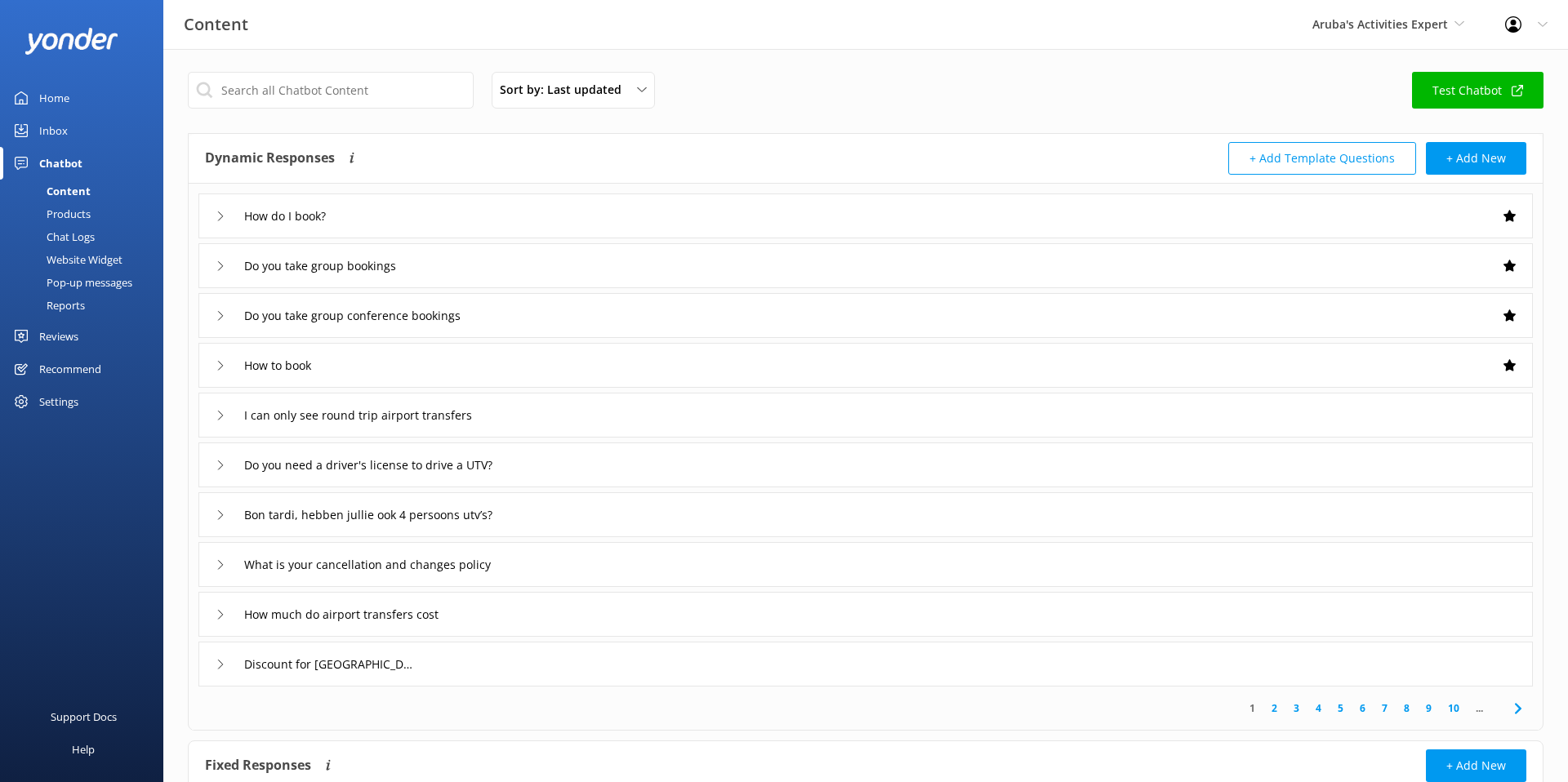
click at [473, 257] on div "Do you take group bookings" at bounding box center [865, 265] width 1334 height 45
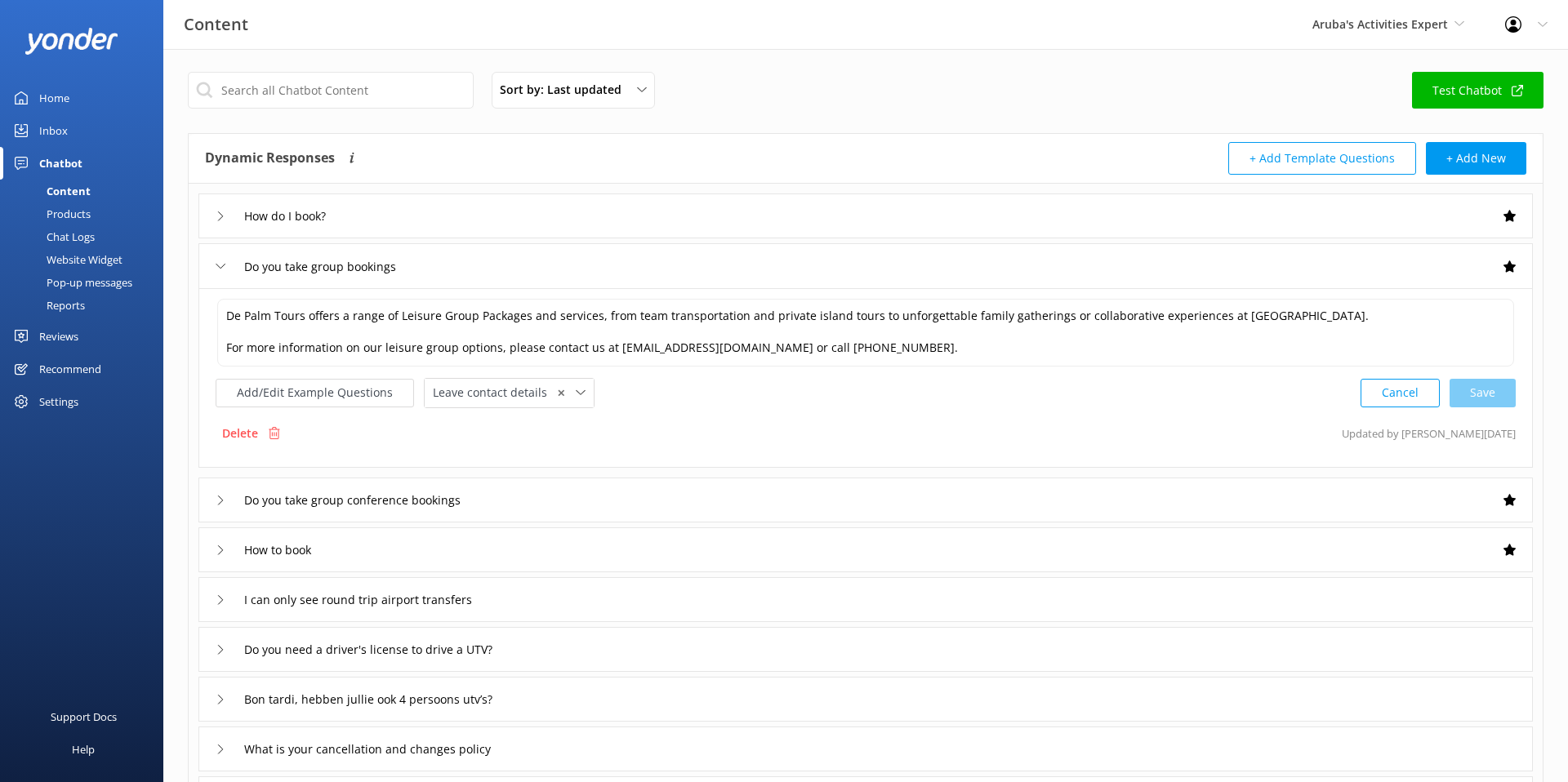
click at [467, 262] on div "Do you take group bookings" at bounding box center [865, 265] width 1334 height 45
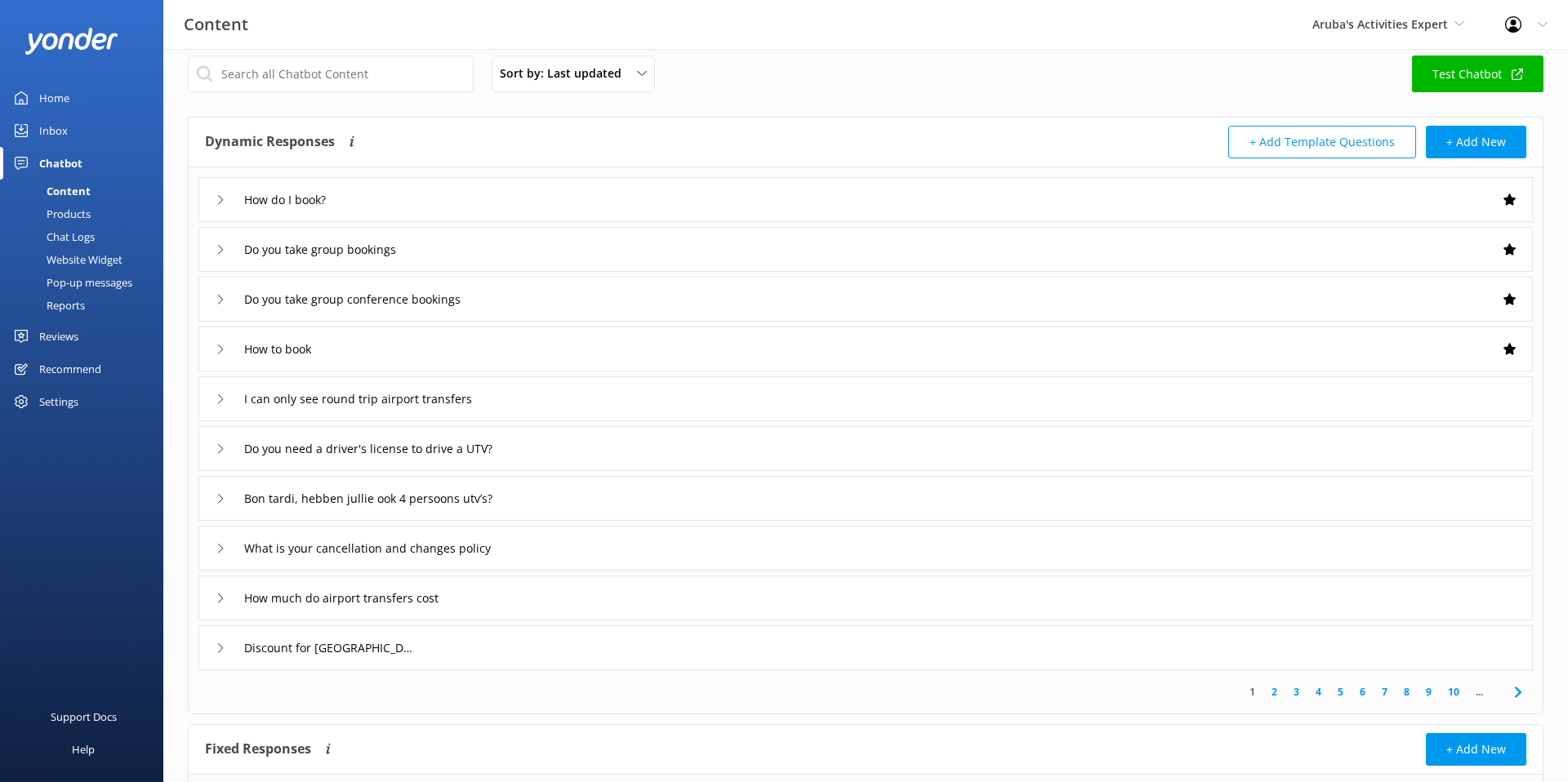
scroll to position [19, 0]
click at [78, 210] on div "Products" at bounding box center [50, 214] width 80 height 22
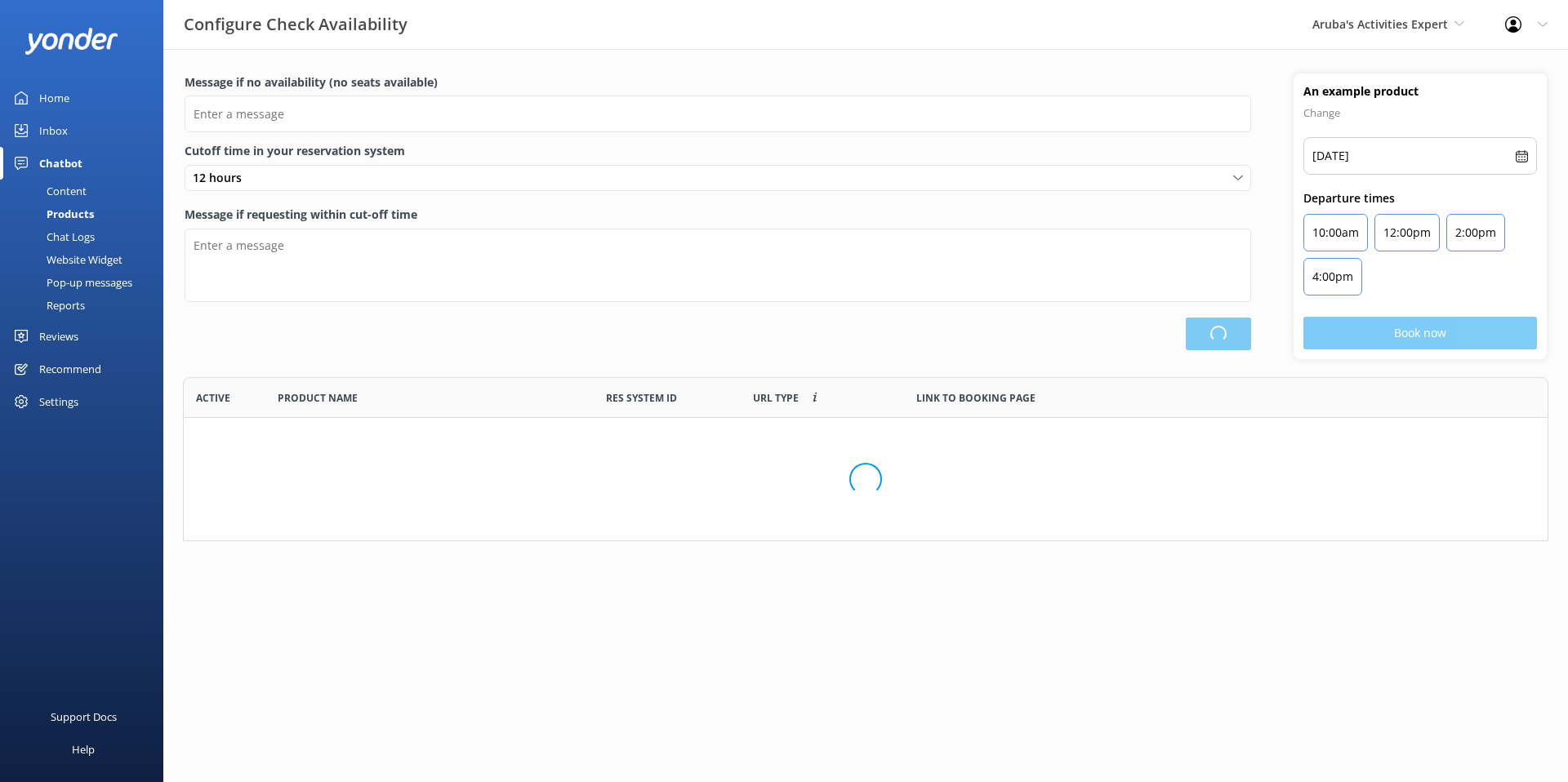
scroll to position [164, 1365]
type input "There are no seats available, please check an alternative day"
type textarea "Our online booking system closes {hours} prior to departure. Please contact us …"
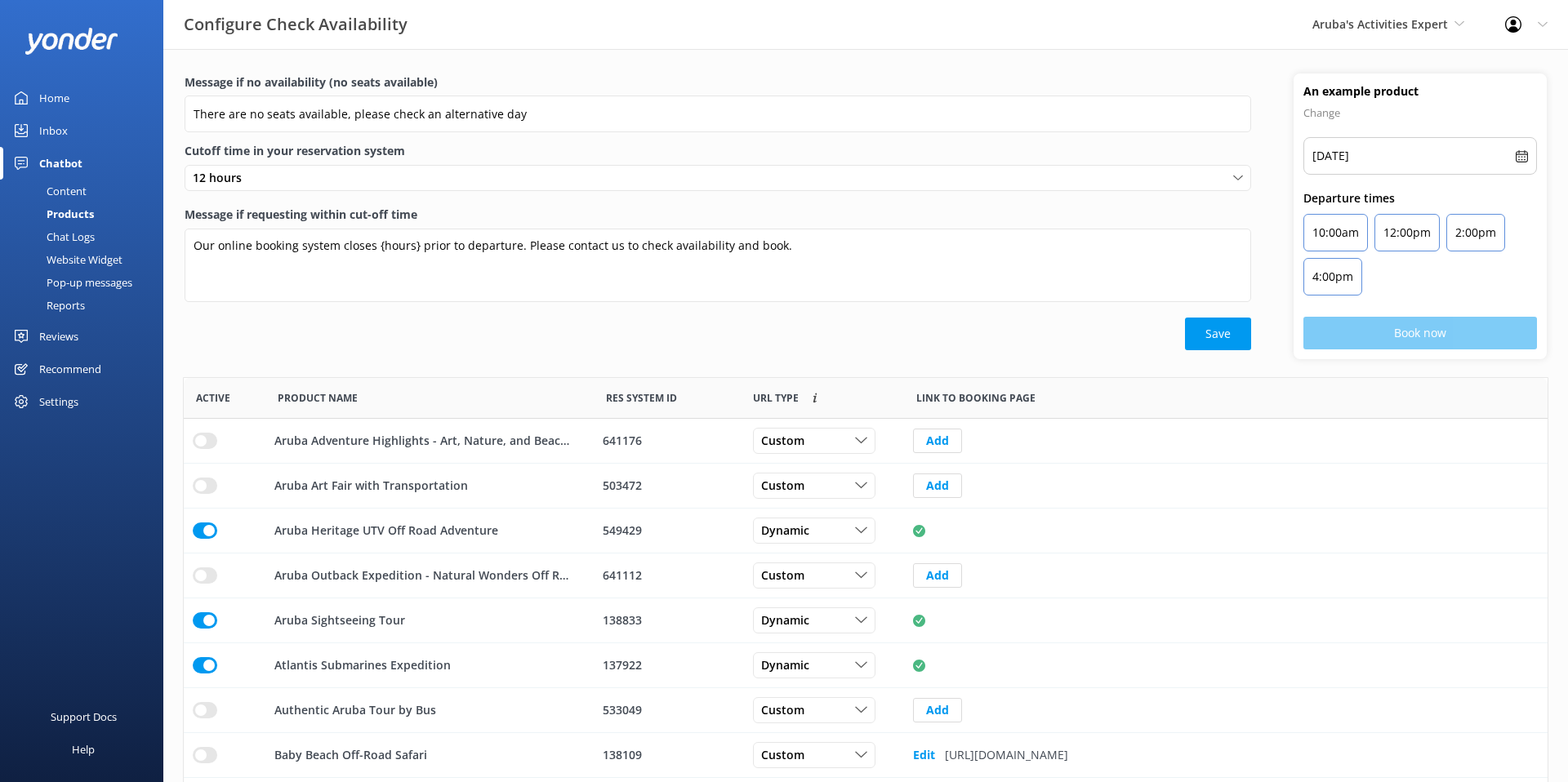
scroll to position [491, 1363]
click at [376, 530] on p "Aruba Heritage UTV Off Road Adventure" at bounding box center [386, 530] width 223 height 18
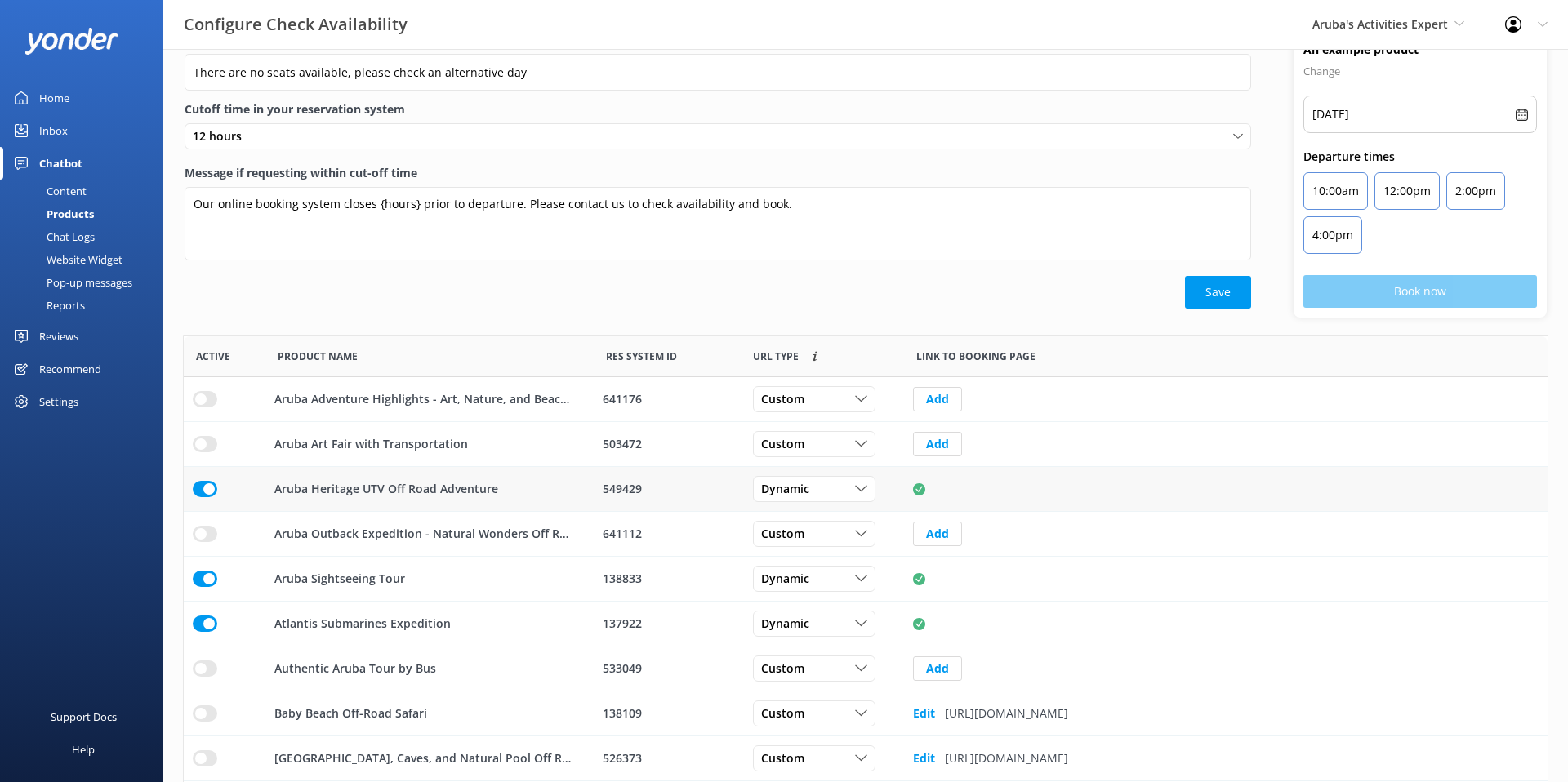
scroll to position [49, 0]
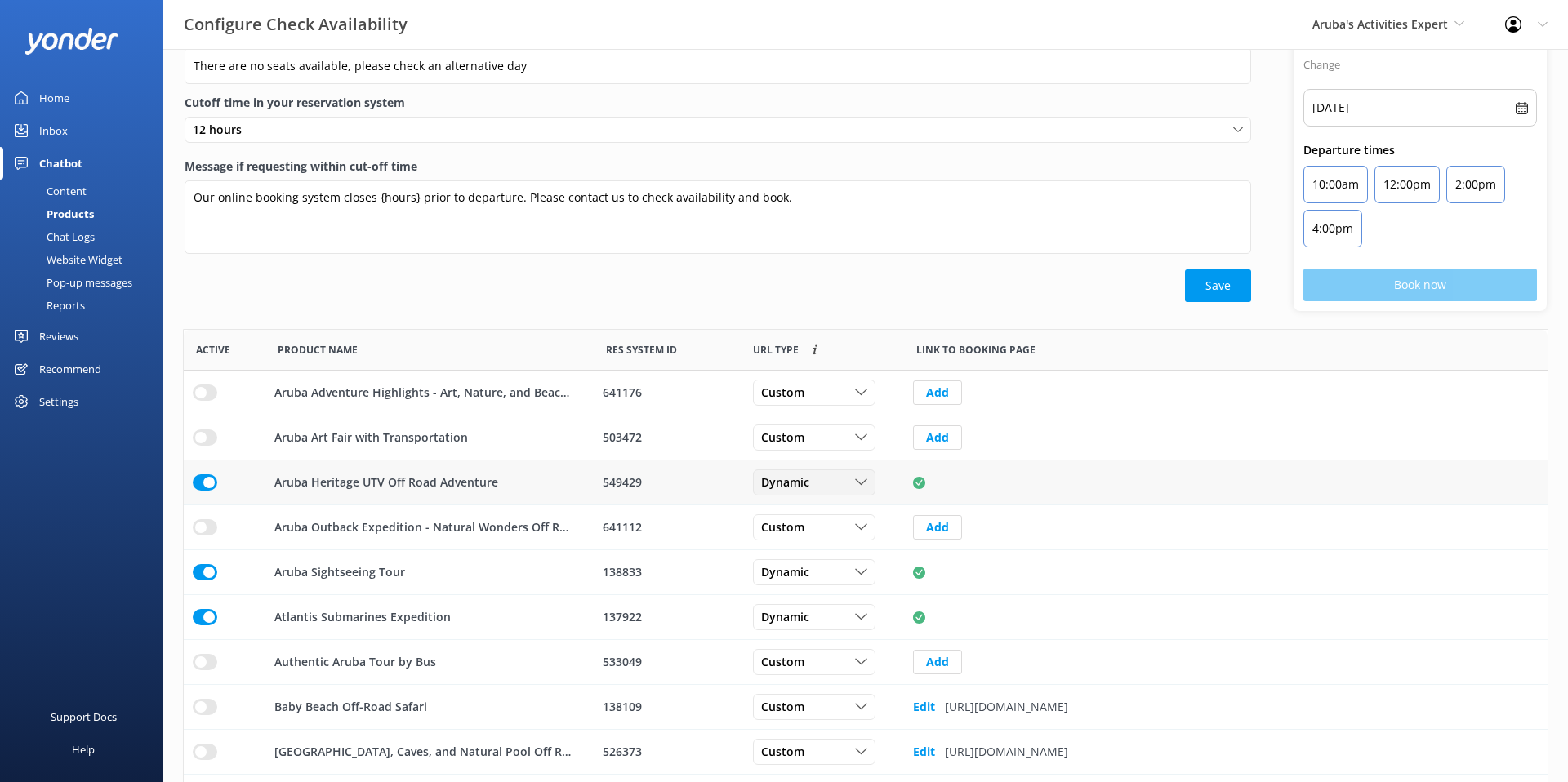
click at [815, 487] on span "Dynamic" at bounding box center [790, 482] width 58 height 18
click at [349, 487] on p "Aruba Heritage UTV Off Road Adventure" at bounding box center [386, 482] width 223 height 18
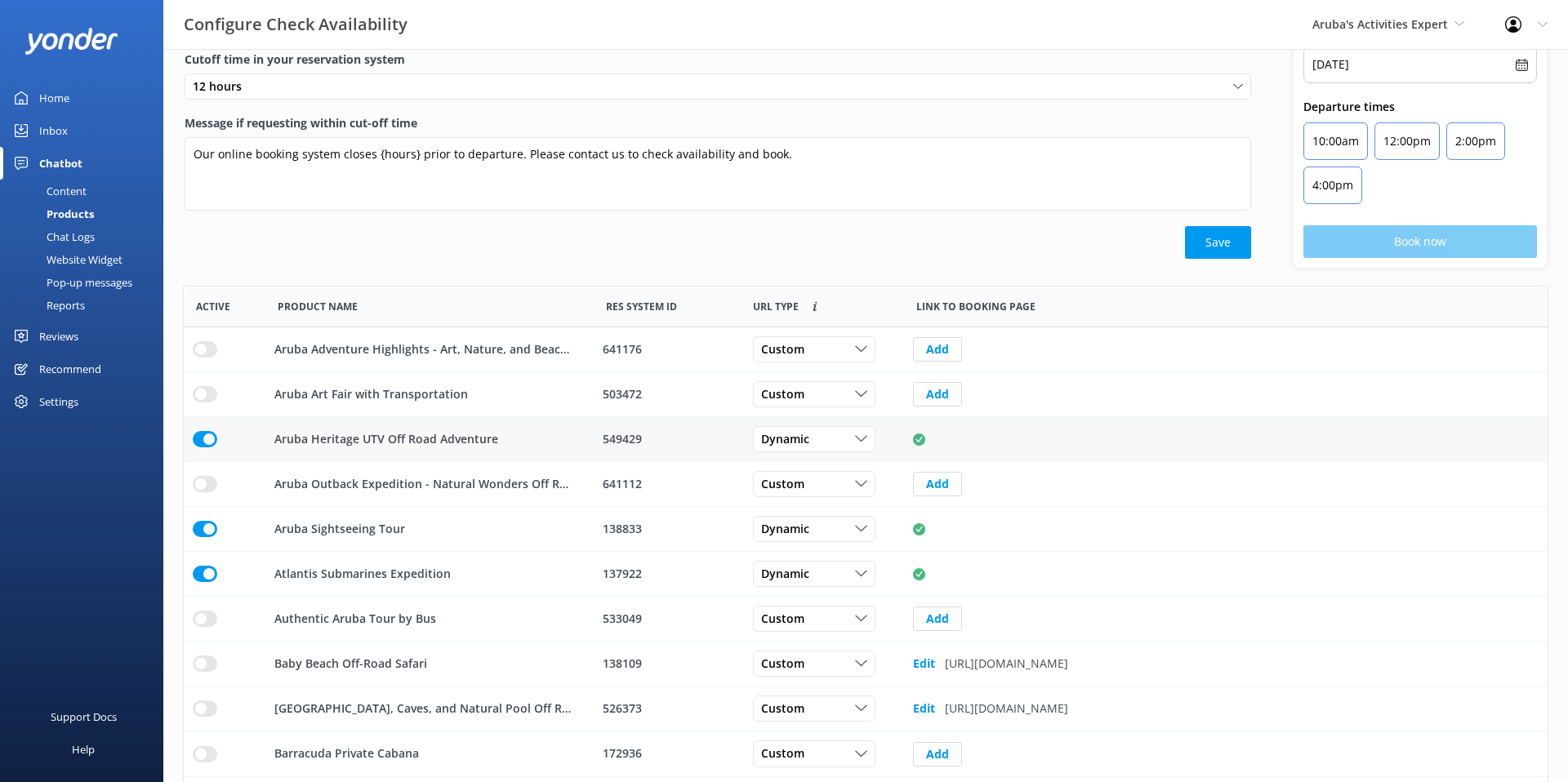
scroll to position [144, 0]
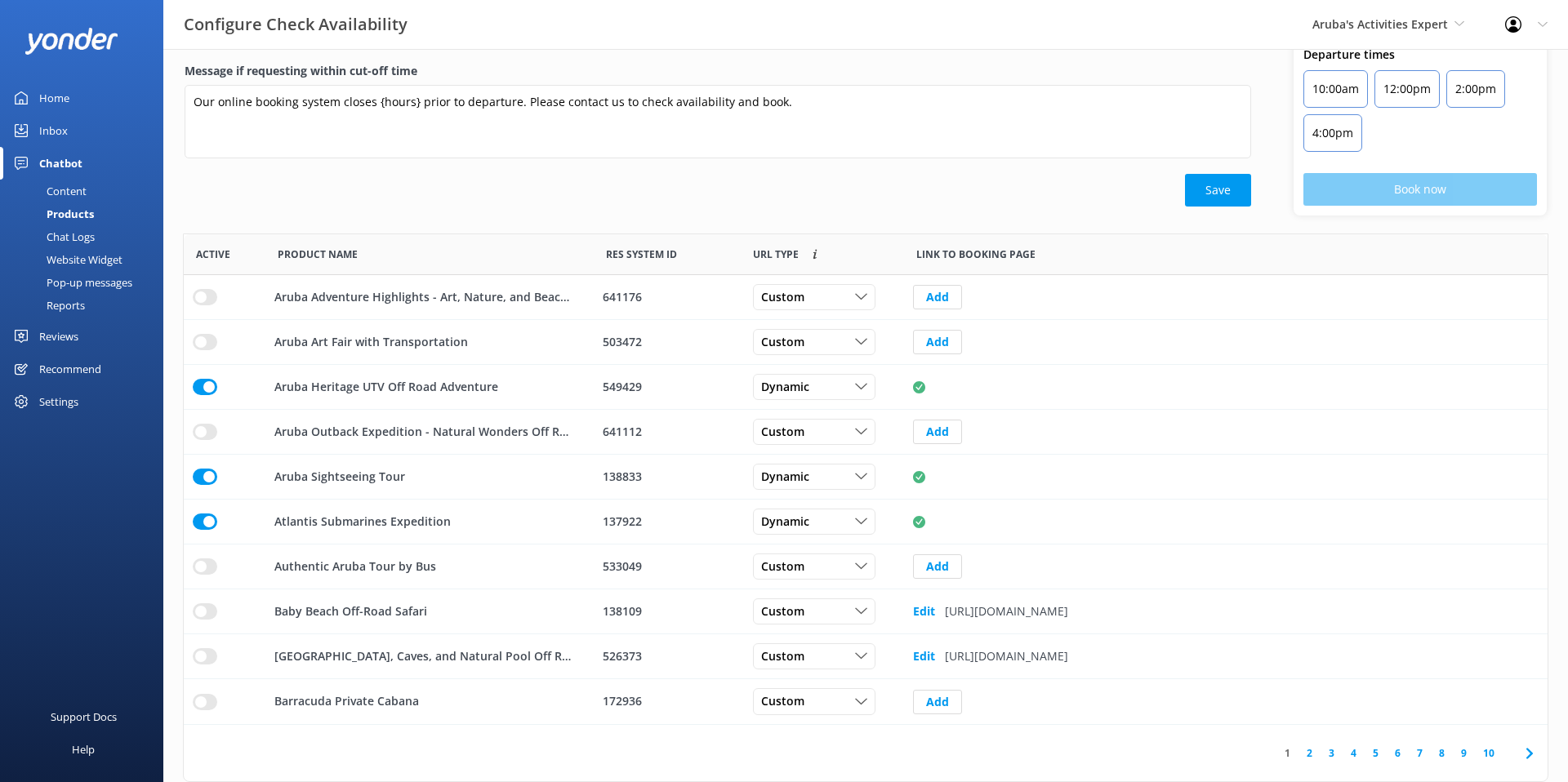
click at [1317, 754] on link "2" at bounding box center [1309, 753] width 22 height 16
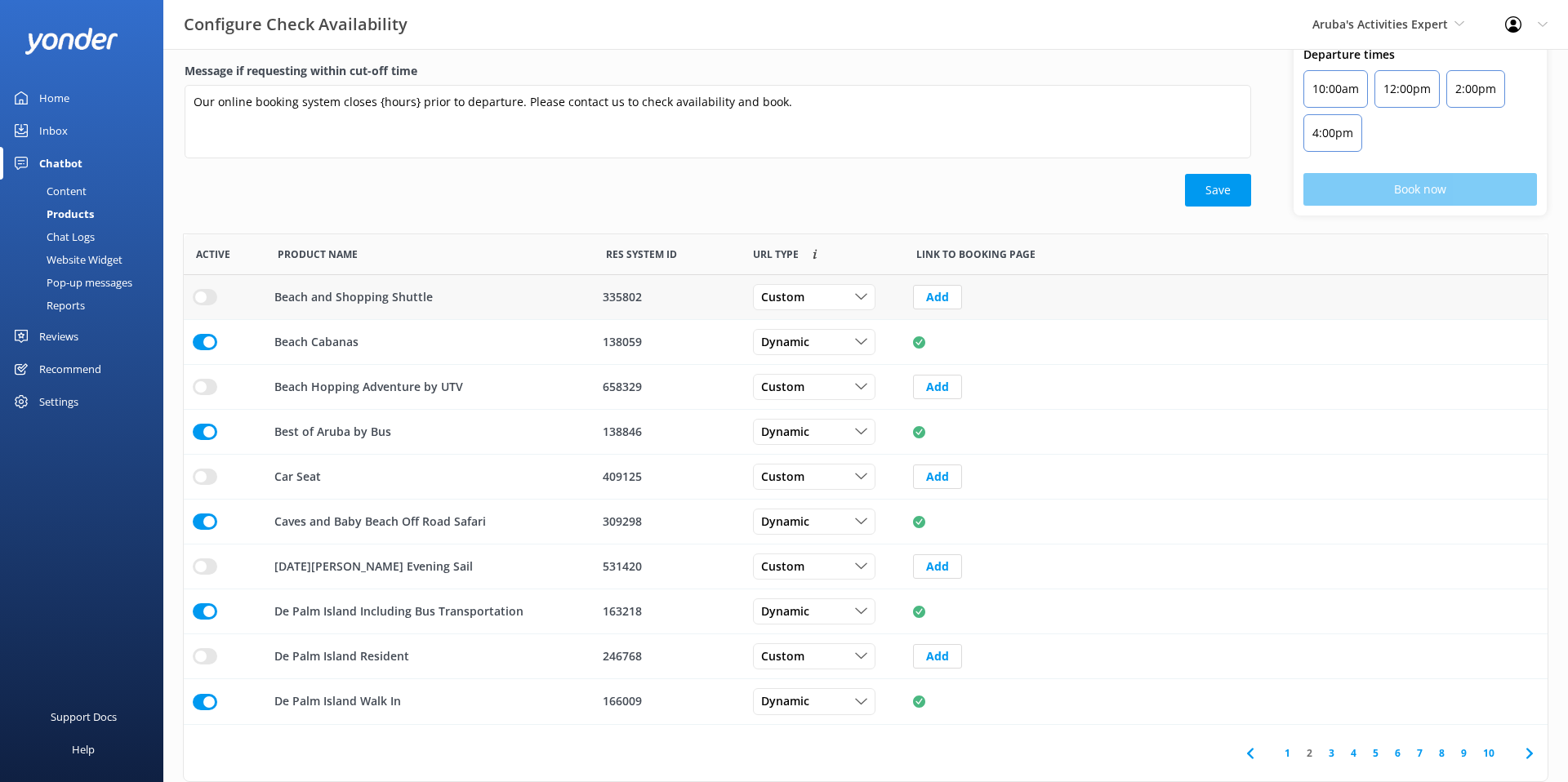
click at [354, 307] on div "Beach and Shopping Shuttle" at bounding box center [429, 297] width 328 height 45
click at [635, 303] on div "335802" at bounding box center [667, 296] width 129 height 18
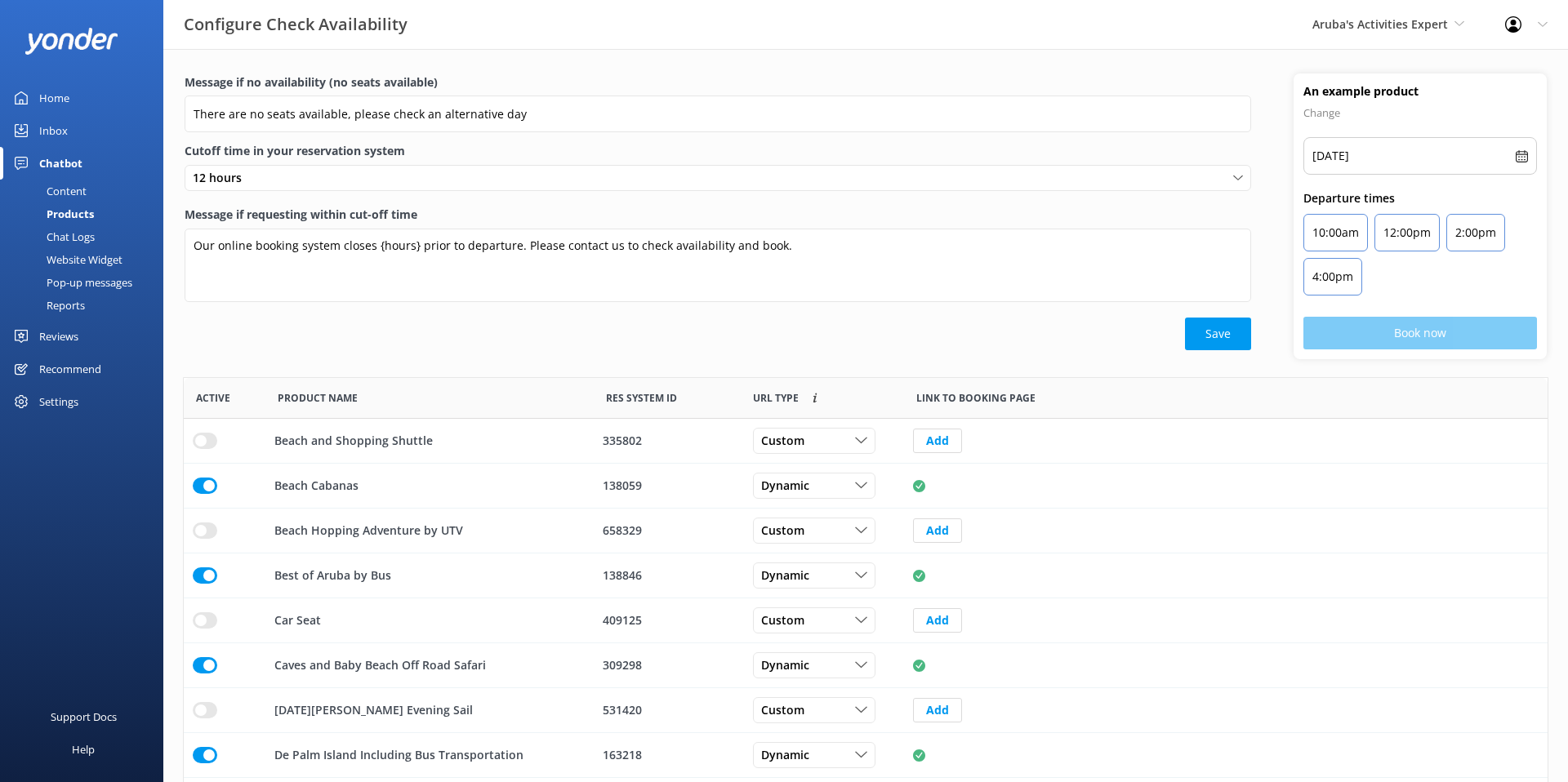
click at [72, 236] on div "Chat Logs" at bounding box center [51, 236] width 85 height 22
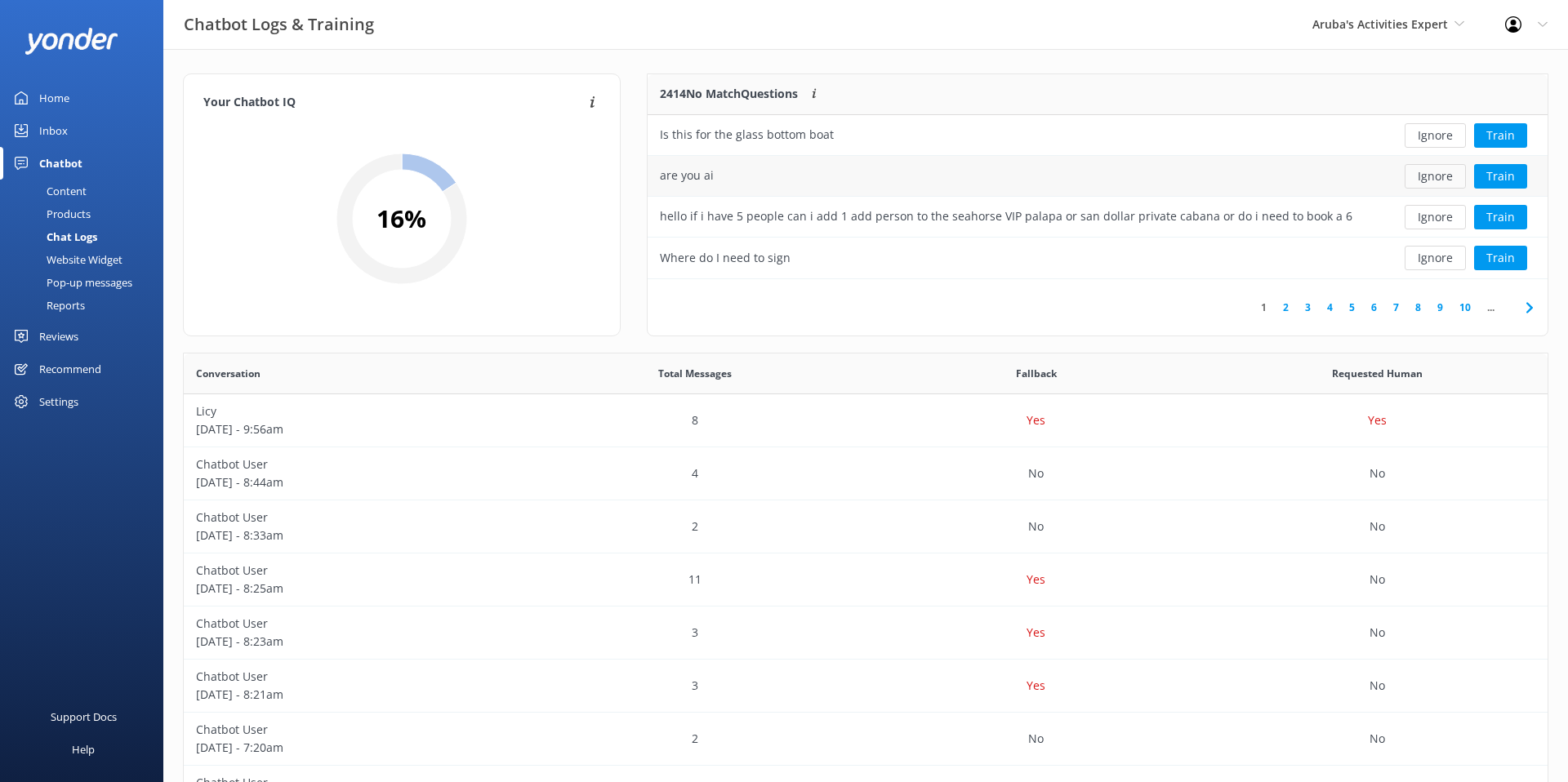
click at [1431, 173] on button "Ignore" at bounding box center [1435, 177] width 62 height 24
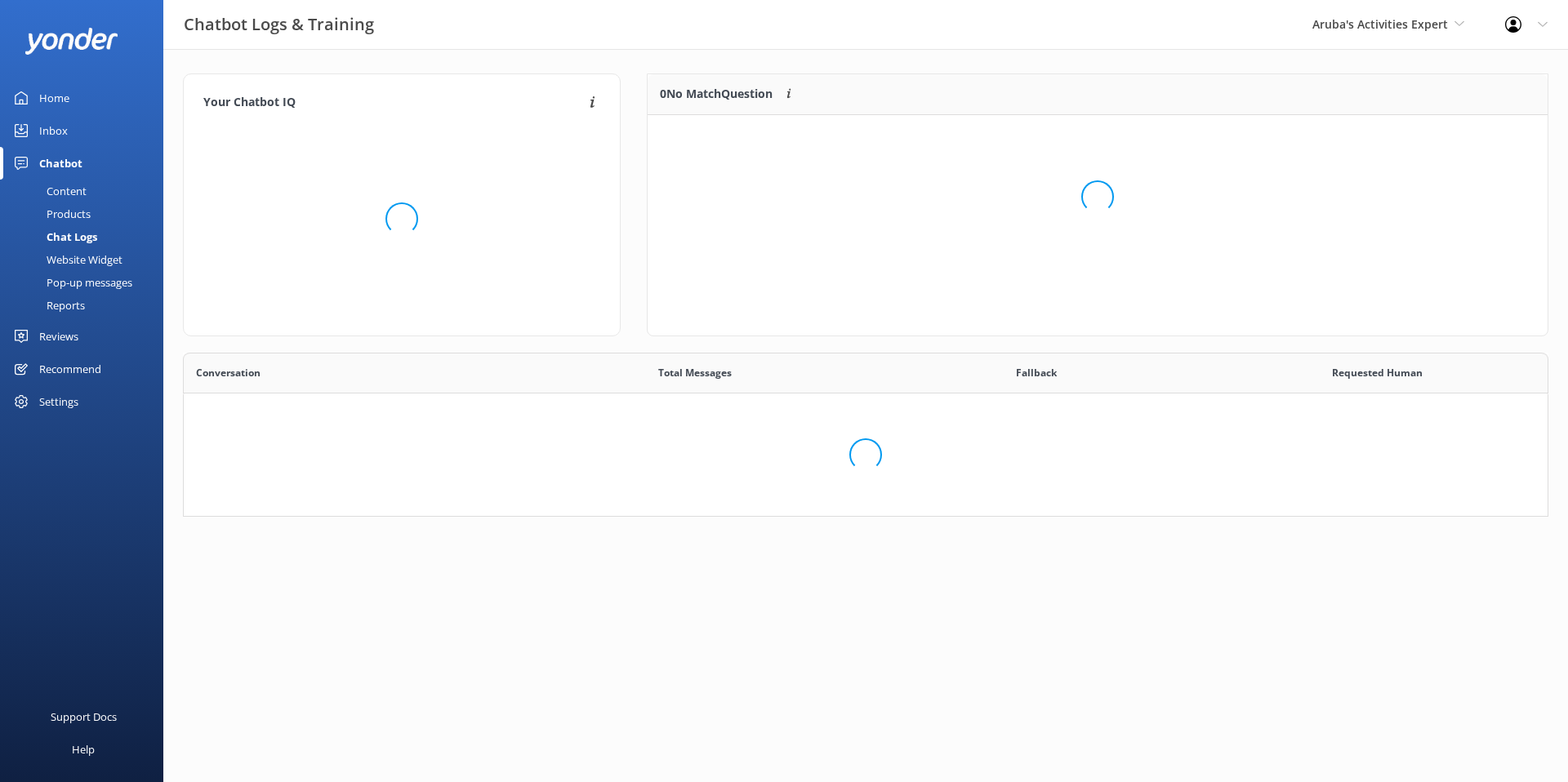
scroll to position [164, 1365]
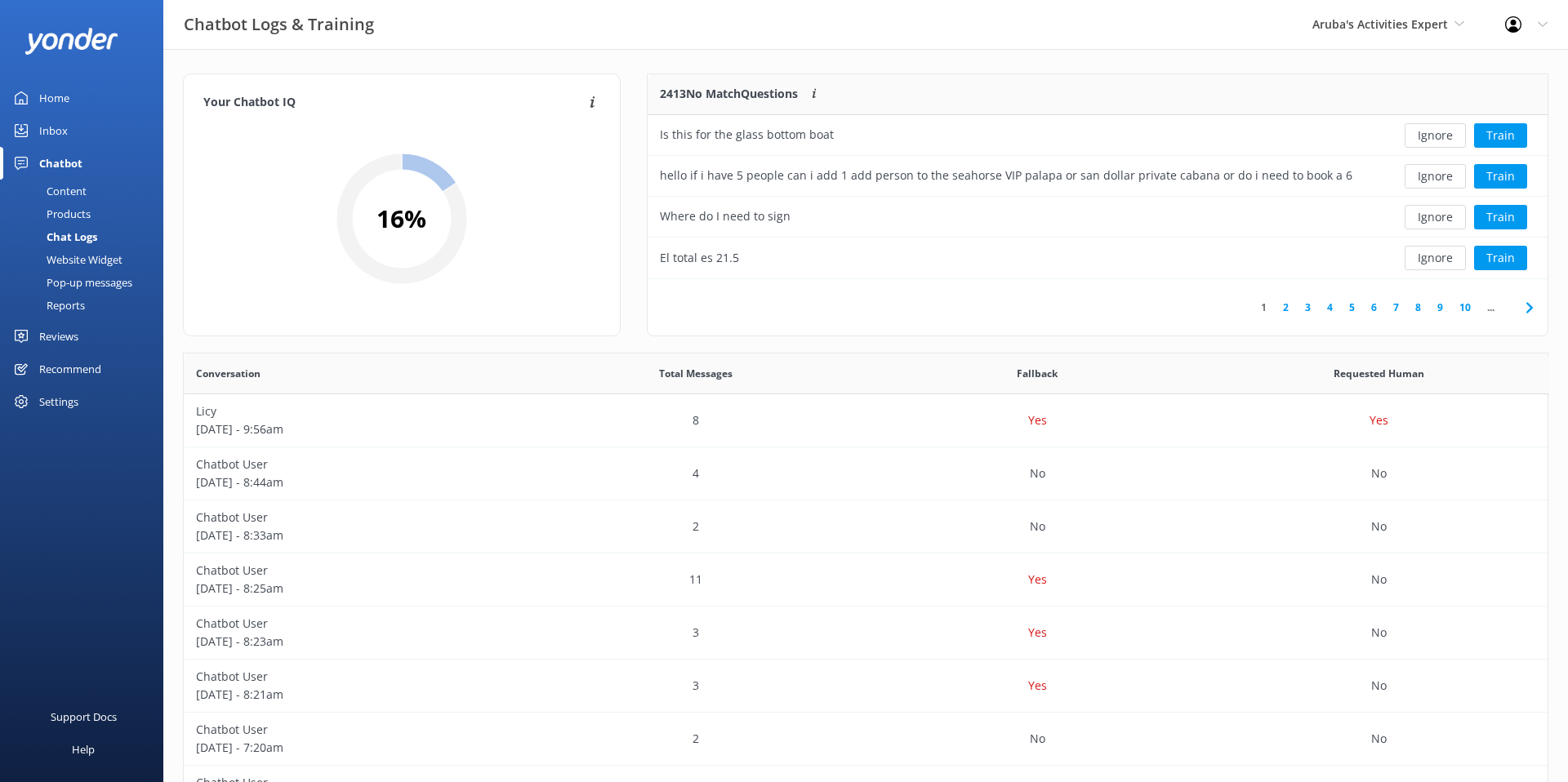
scroll to position [1, 1]
click at [1439, 259] on button "Ignore" at bounding box center [1435, 258] width 62 height 24
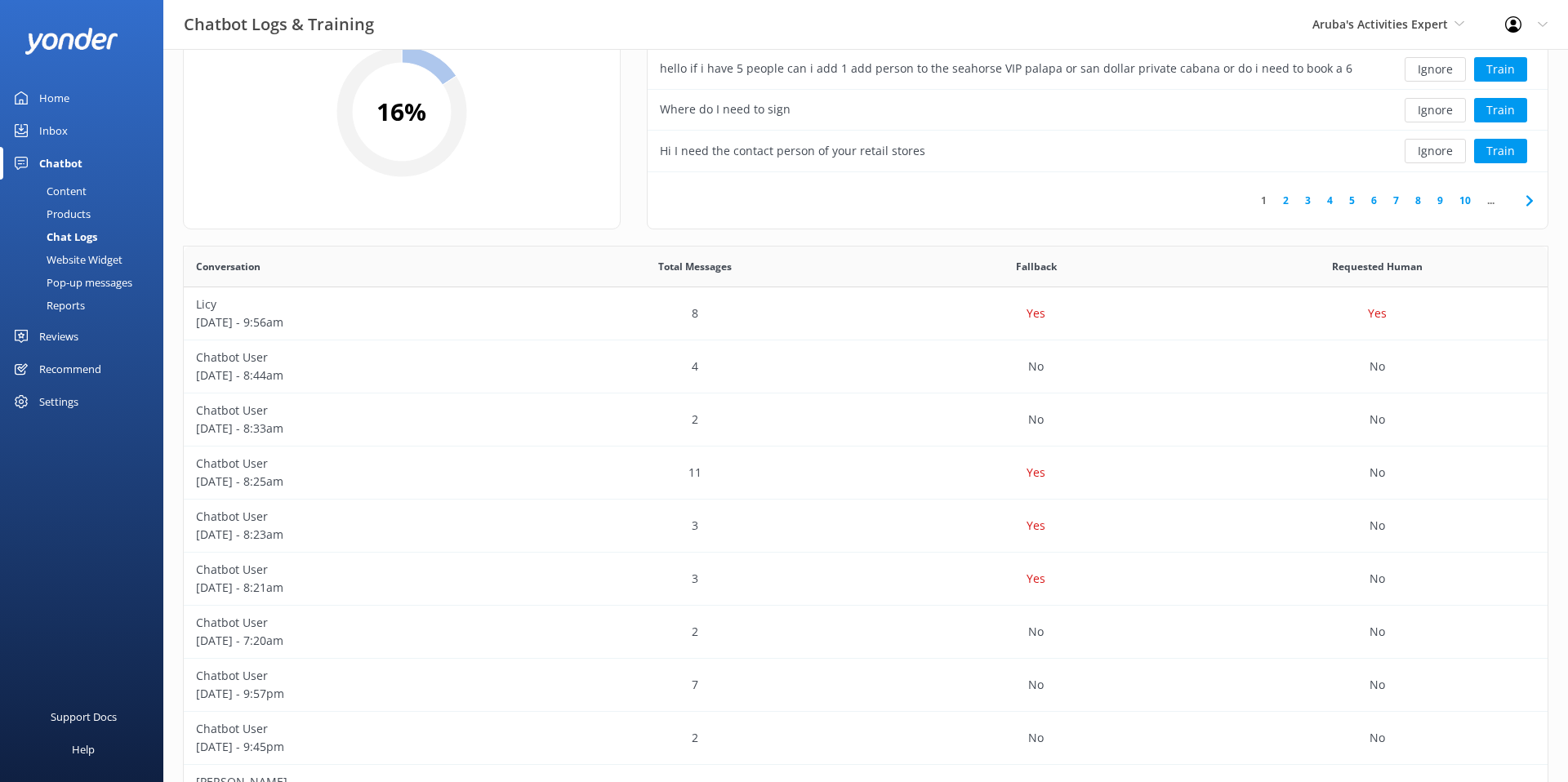
scroll to position [119, 0]
